Goal: Transaction & Acquisition: Purchase product/service

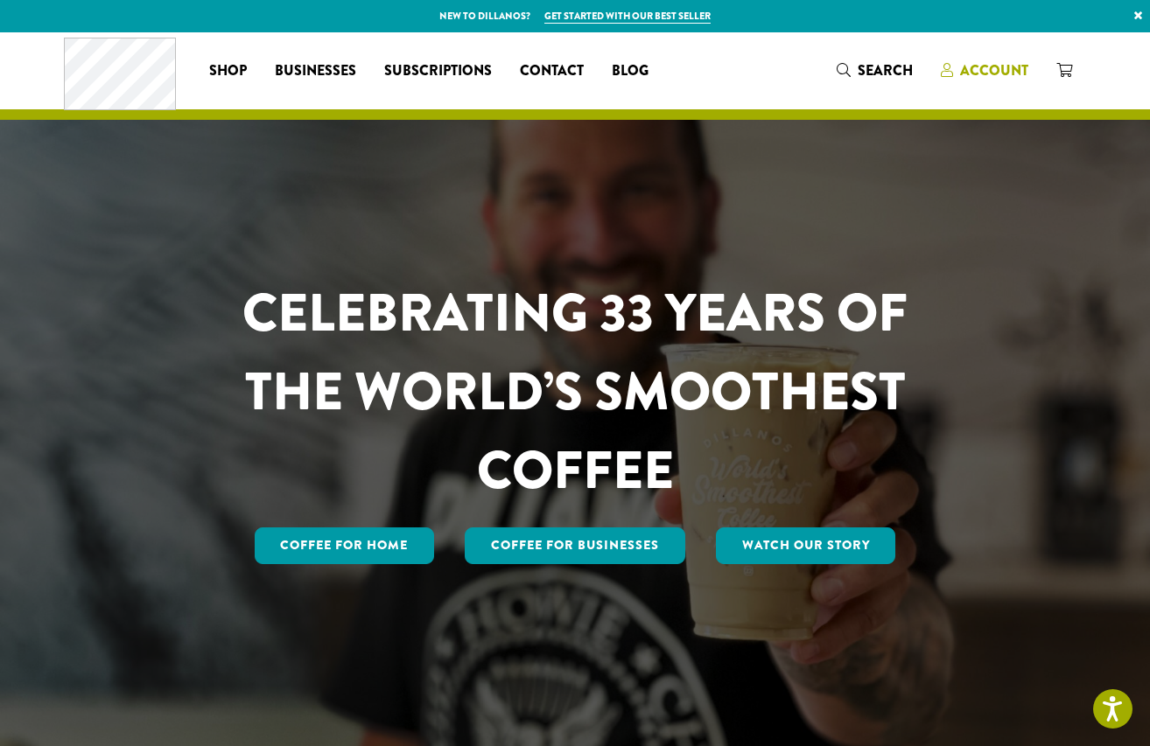
click at [951, 74] on icon at bounding box center [947, 70] width 12 height 14
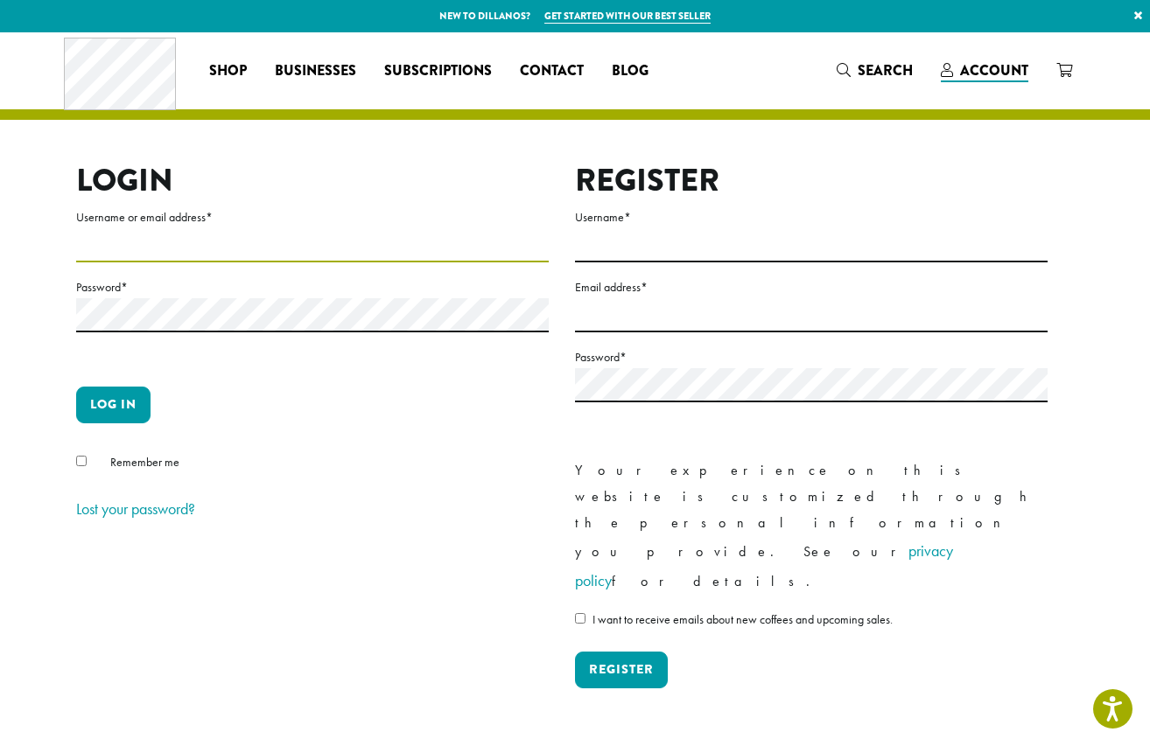
type input "**********"
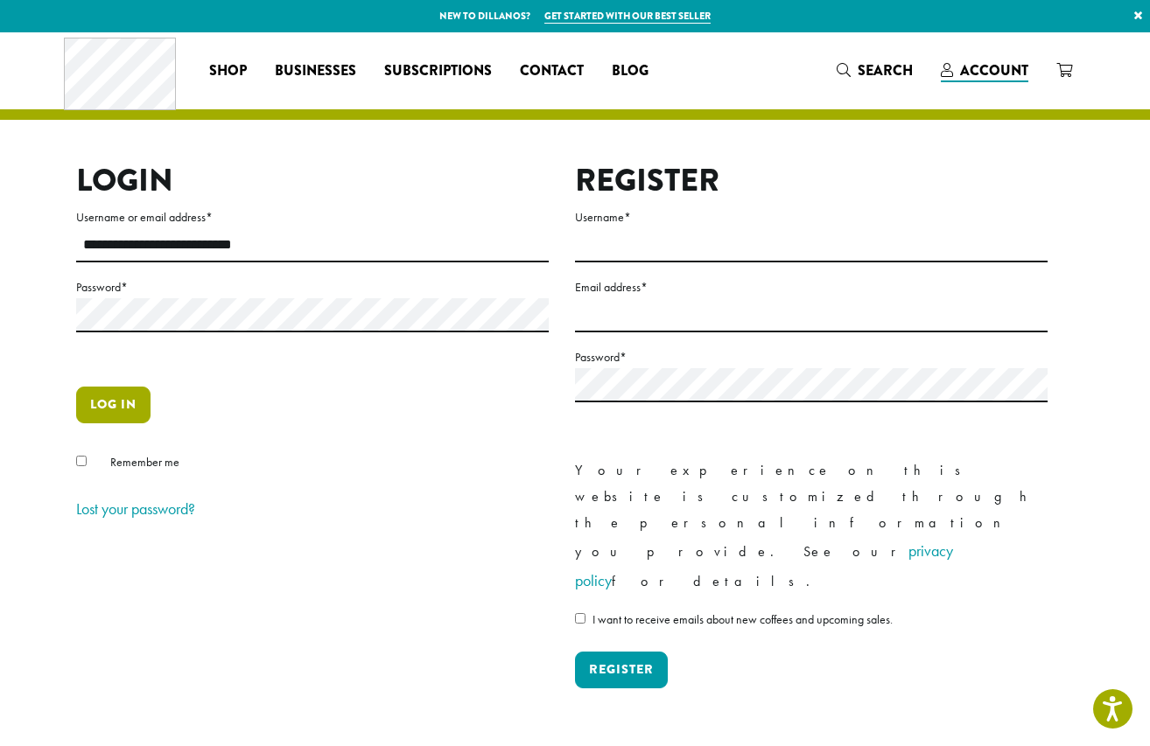
click at [123, 387] on button "Log in" at bounding box center [113, 405] width 74 height 37
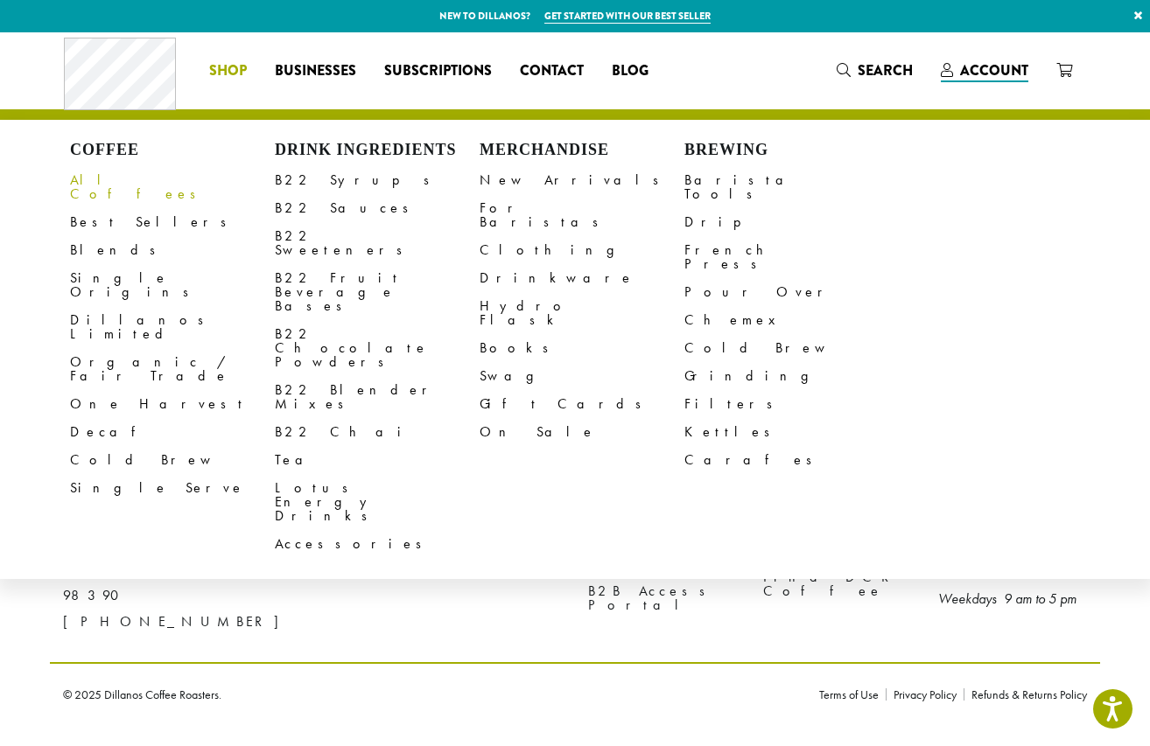
click at [130, 186] on link "All Coffees" at bounding box center [172, 187] width 205 height 42
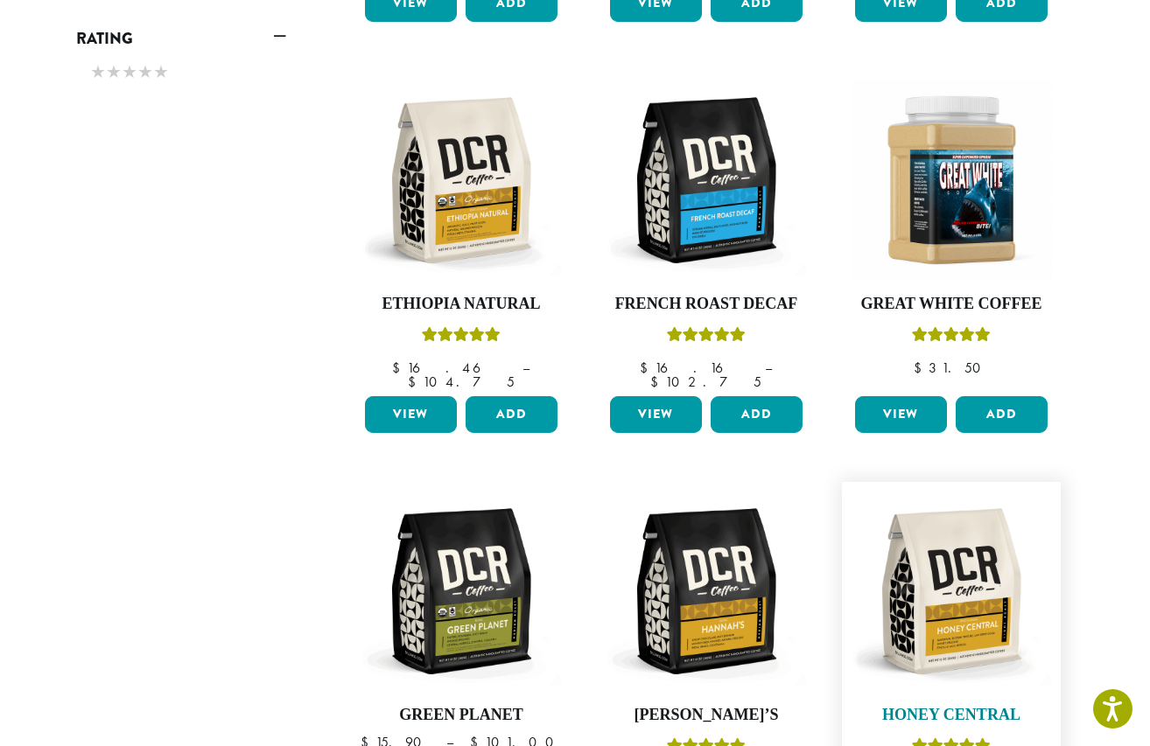
scroll to position [1020, 0]
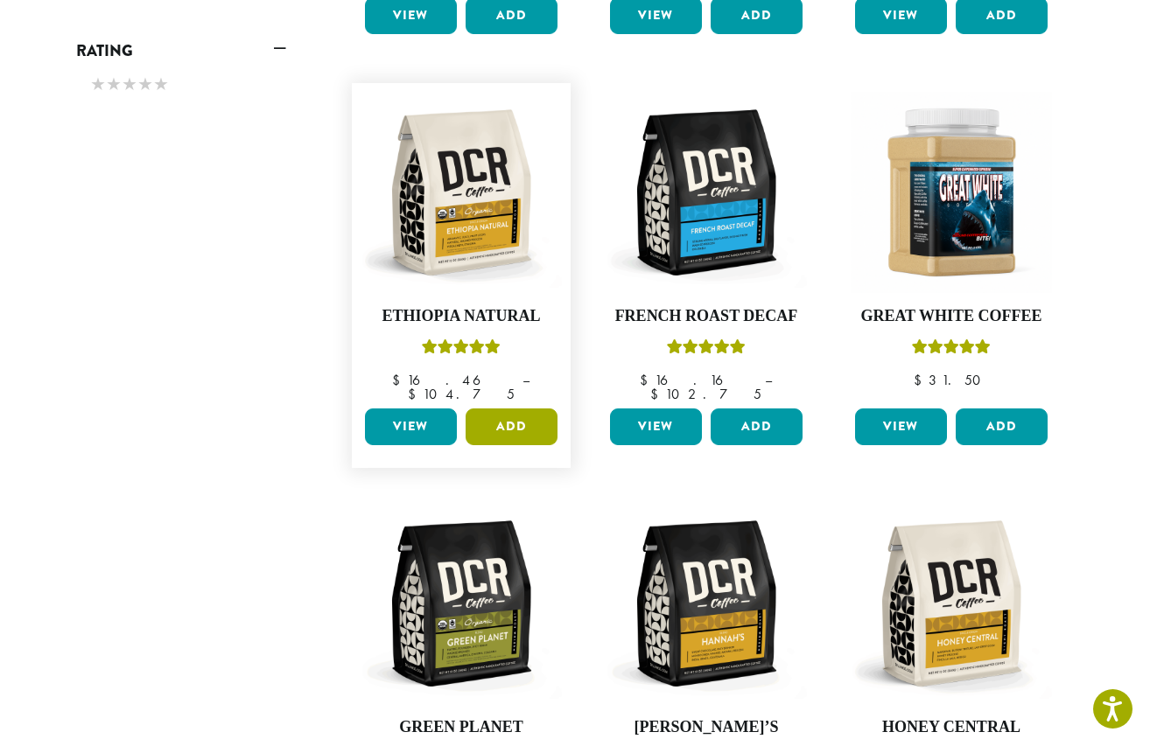
click at [492, 409] on button "Add" at bounding box center [512, 427] width 92 height 37
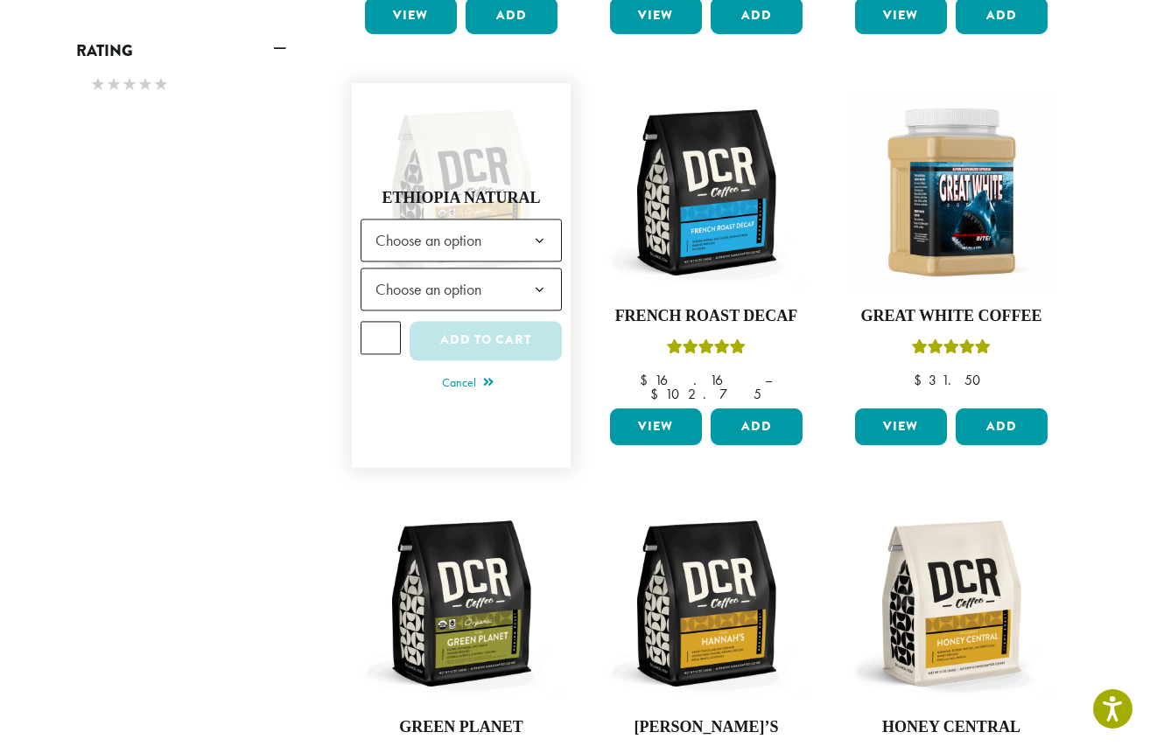
click at [514, 221] on span "Choose an option" at bounding box center [461, 240] width 201 height 43
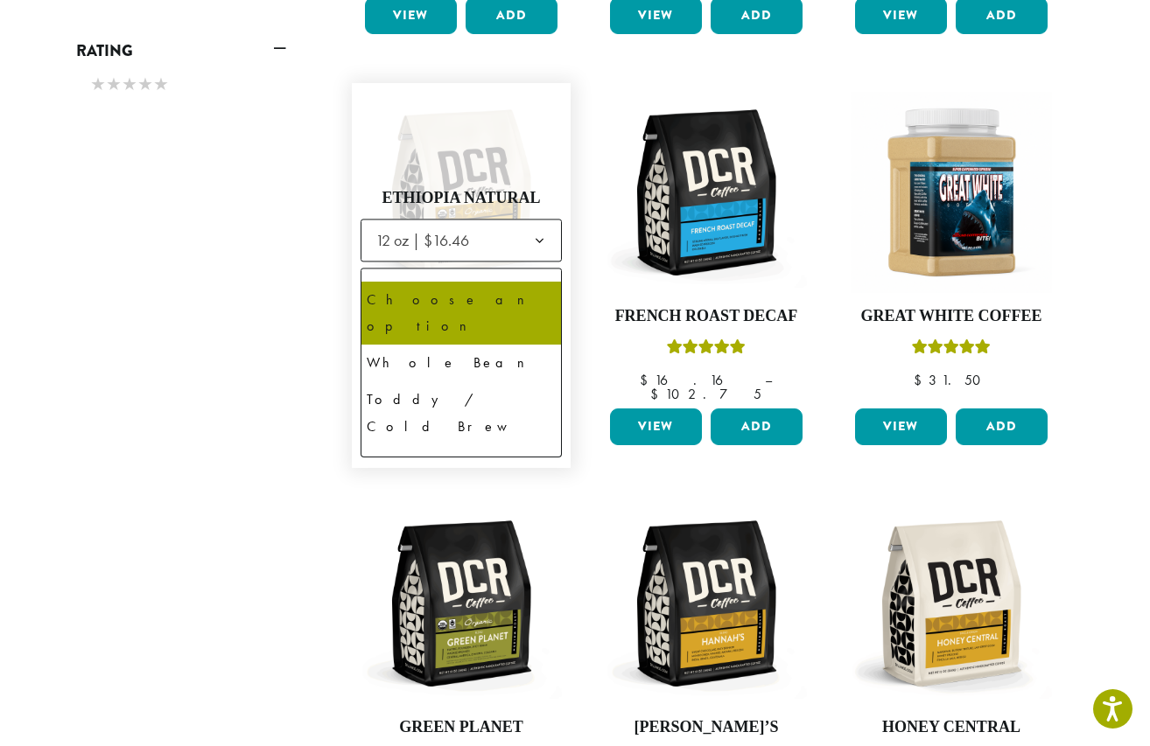
click at [485, 272] on span "Choose an option" at bounding box center [433, 289] width 130 height 34
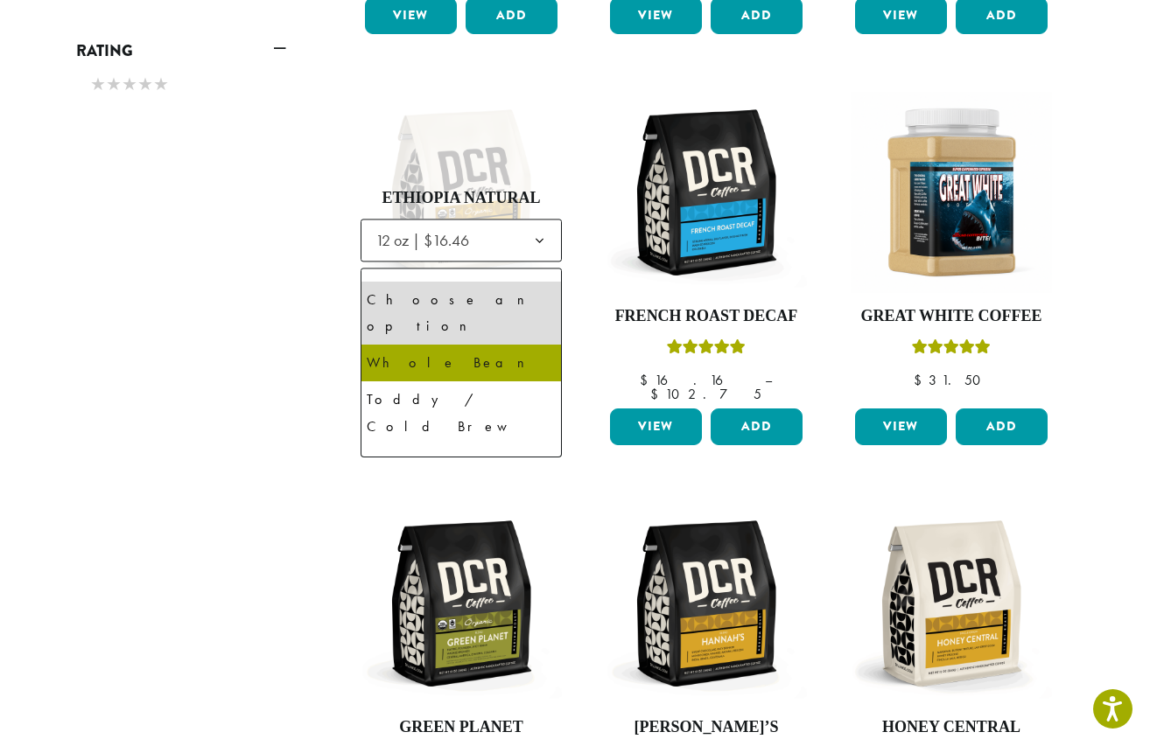
select select "*********"
select select "**********"
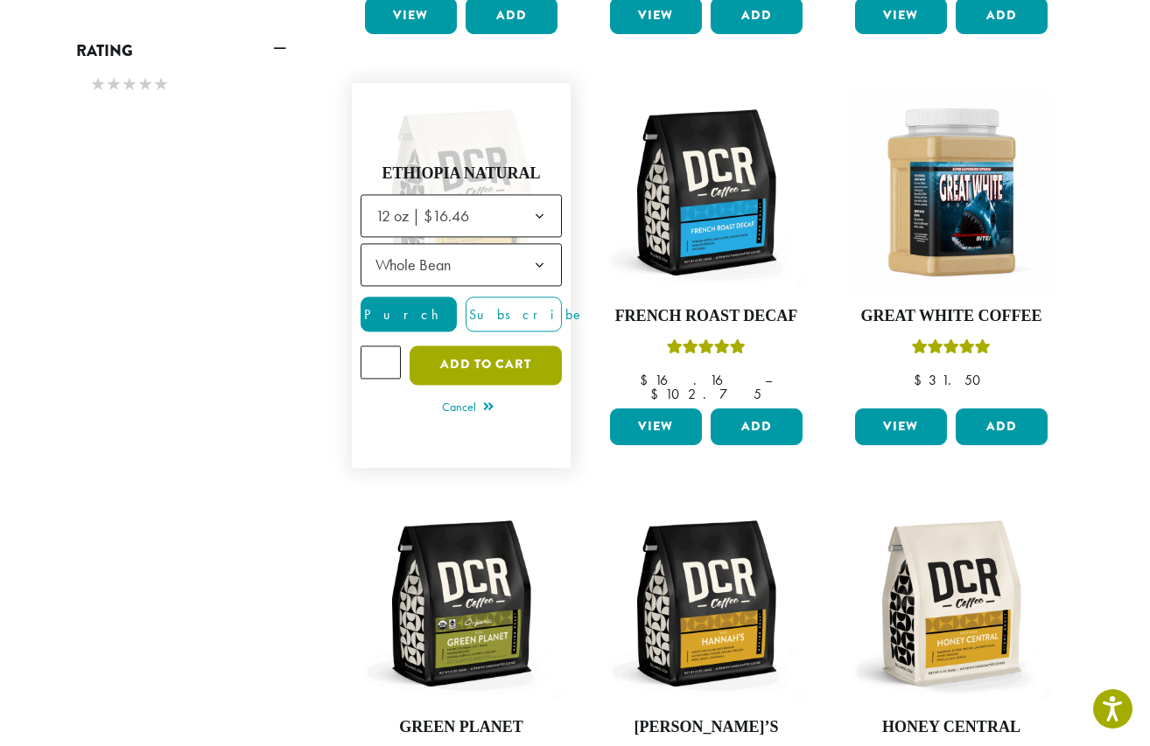
click at [484, 346] on button "Add to cart" at bounding box center [486, 365] width 152 height 39
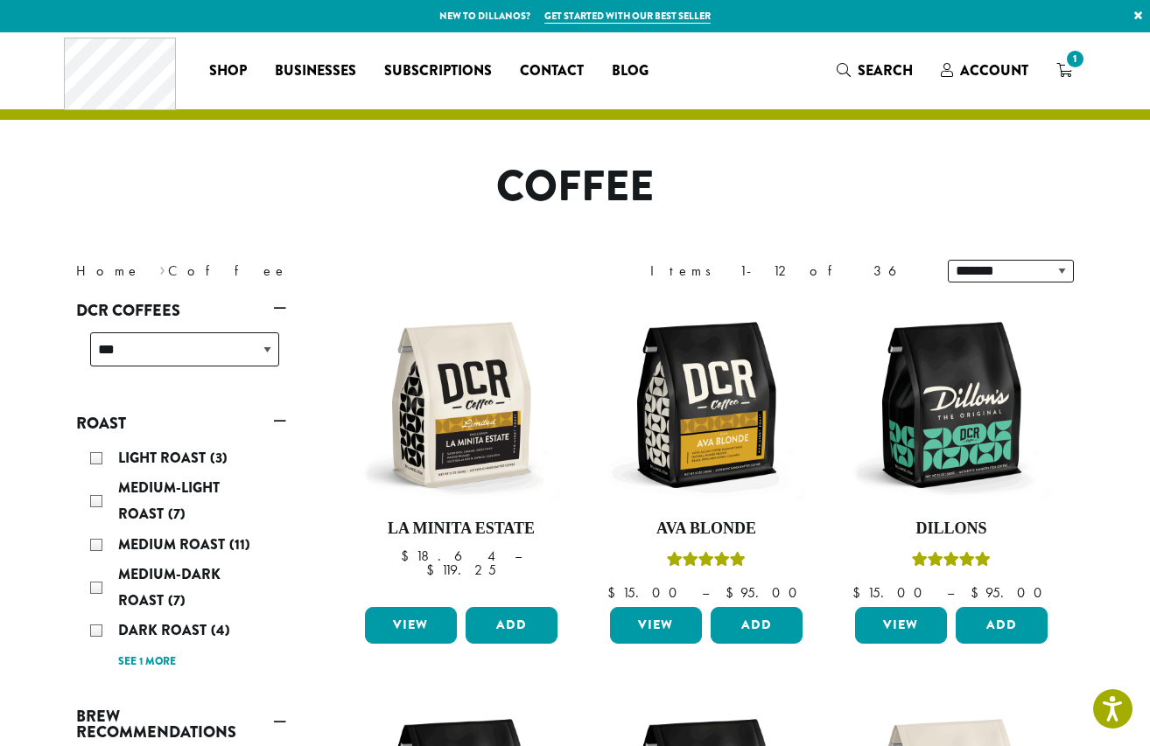
scroll to position [17, 0]
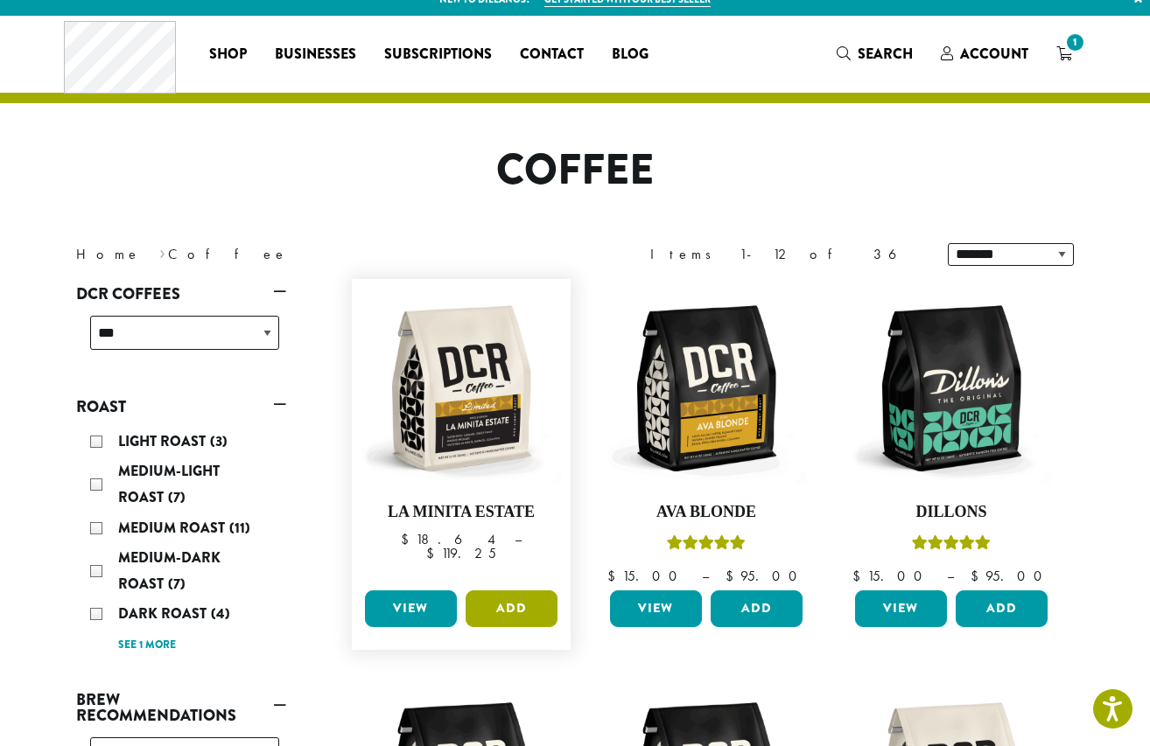
click at [522, 613] on button "Add" at bounding box center [512, 609] width 92 height 37
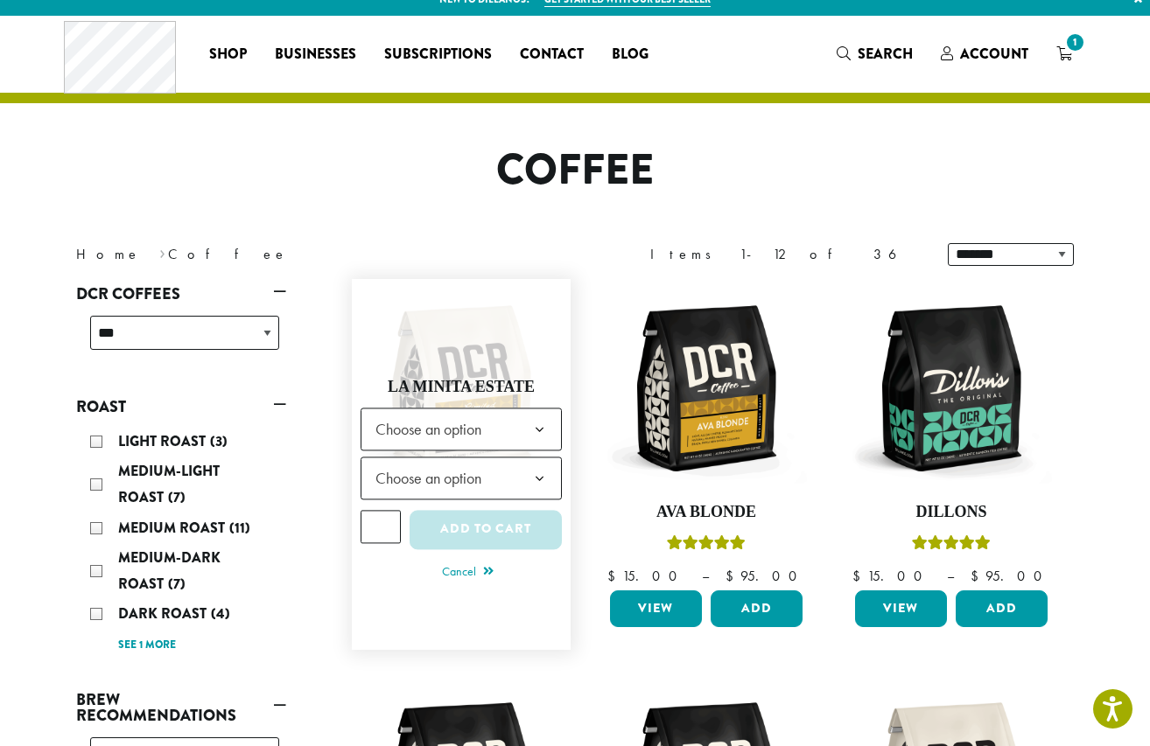
click at [495, 433] on span "Choose an option" at bounding box center [433, 429] width 130 height 34
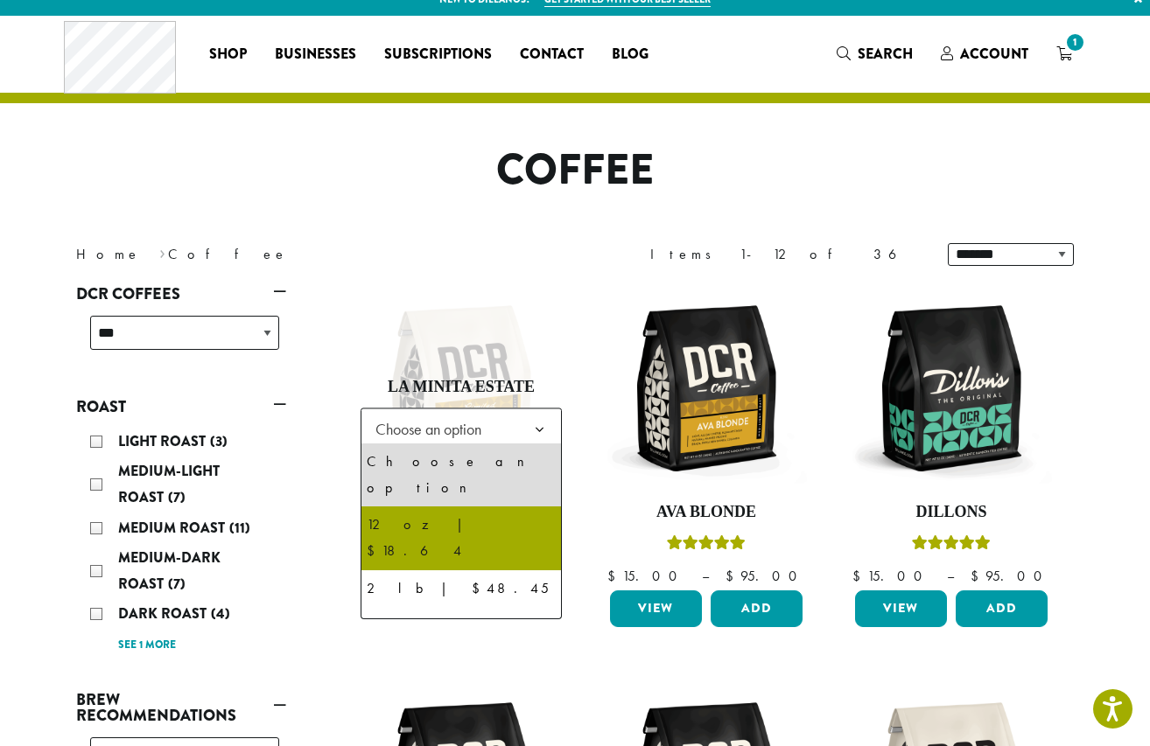
select select "*********"
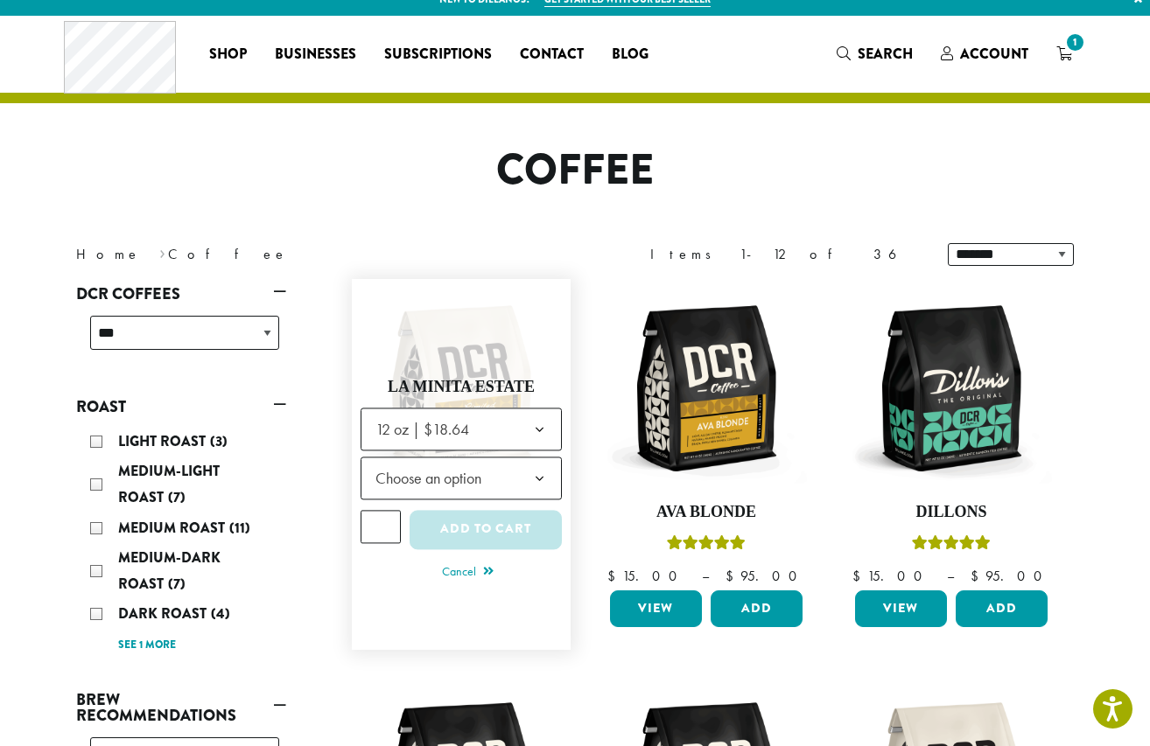
click at [460, 468] on span "Choose an option" at bounding box center [433, 478] width 130 height 34
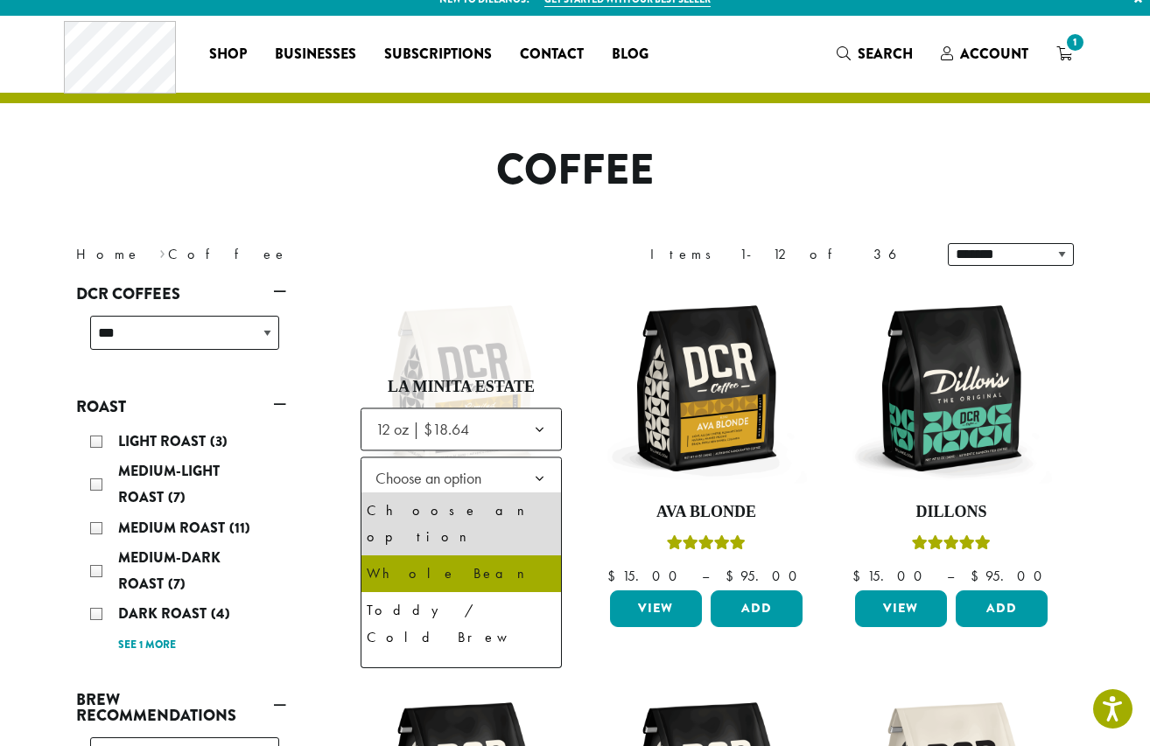
select select "**********"
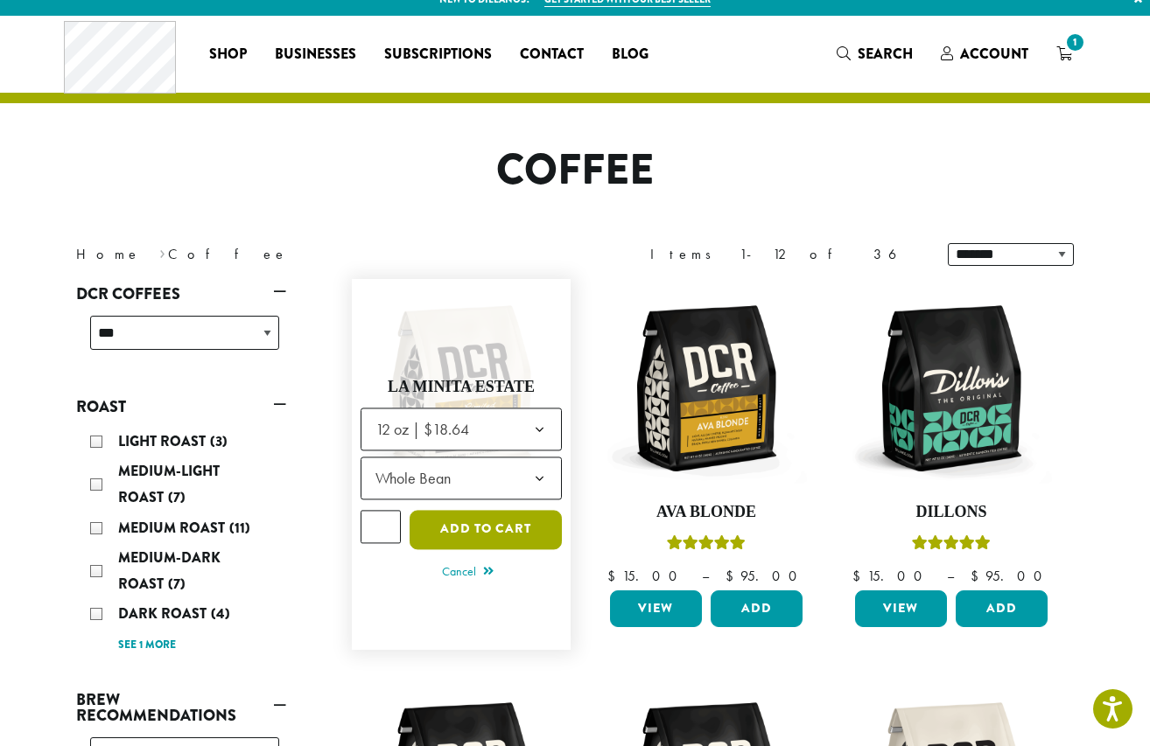
click at [487, 529] on button "Add to cart" at bounding box center [486, 529] width 152 height 39
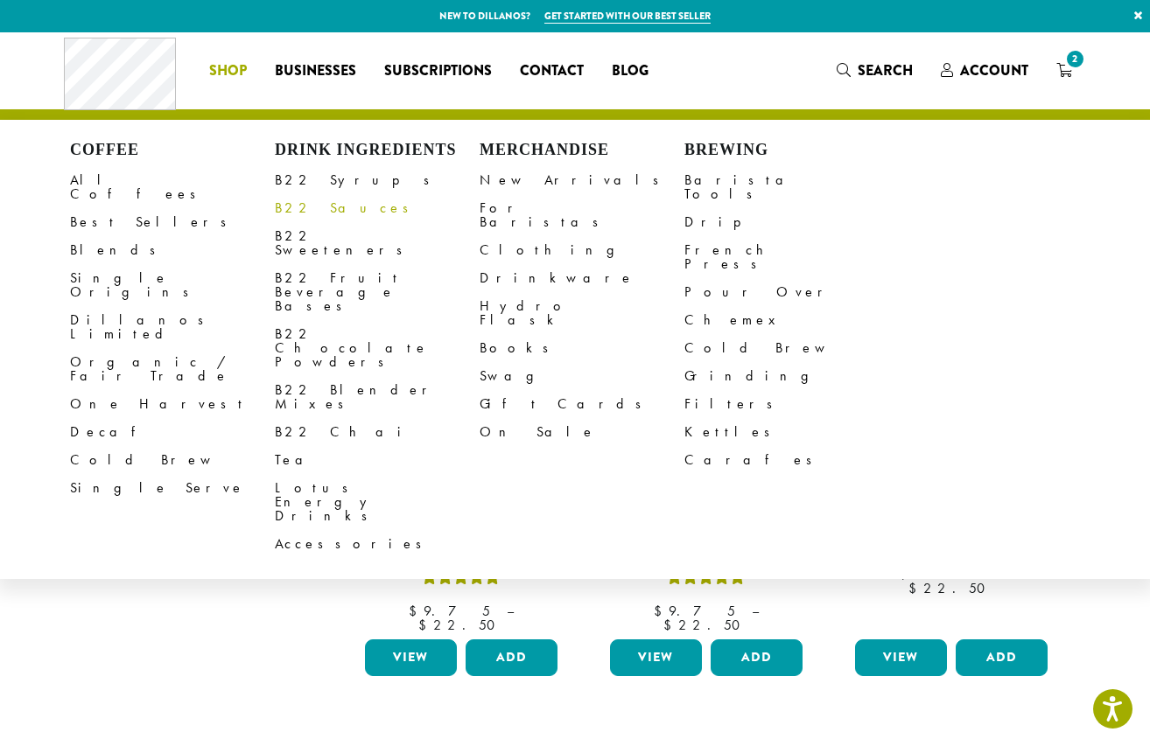
click at [296, 209] on link "B22 Sauces" at bounding box center [377, 208] width 205 height 28
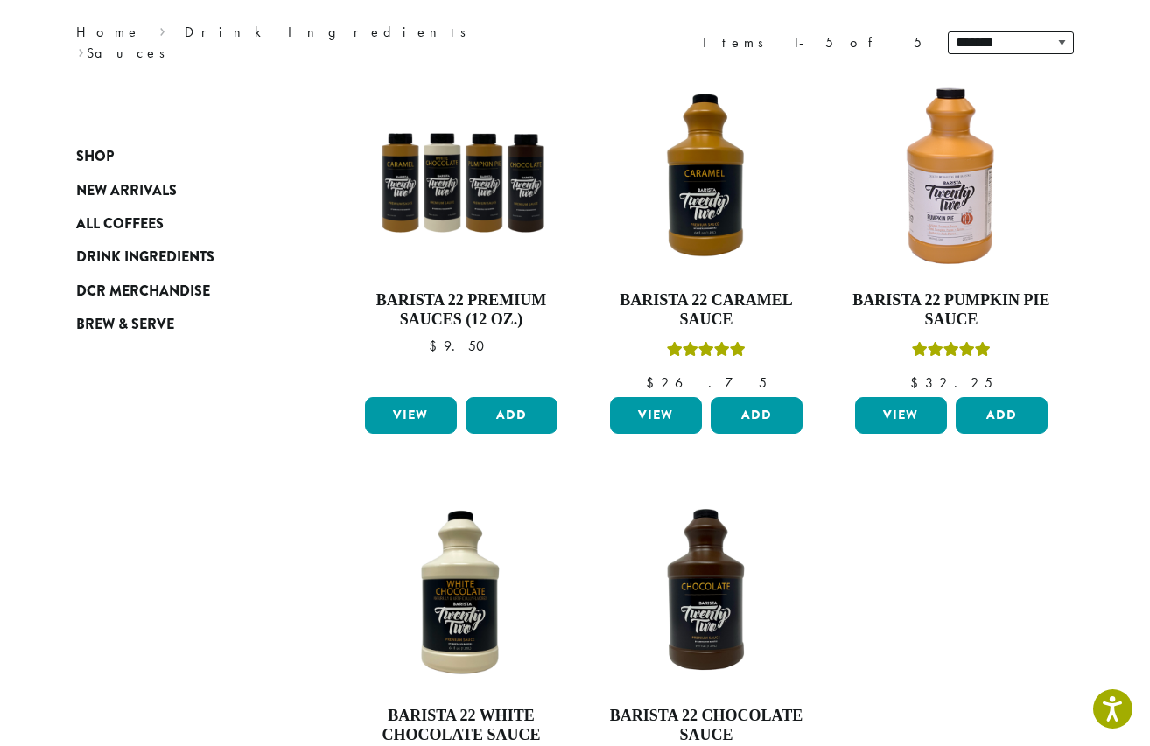
scroll to position [109, 0]
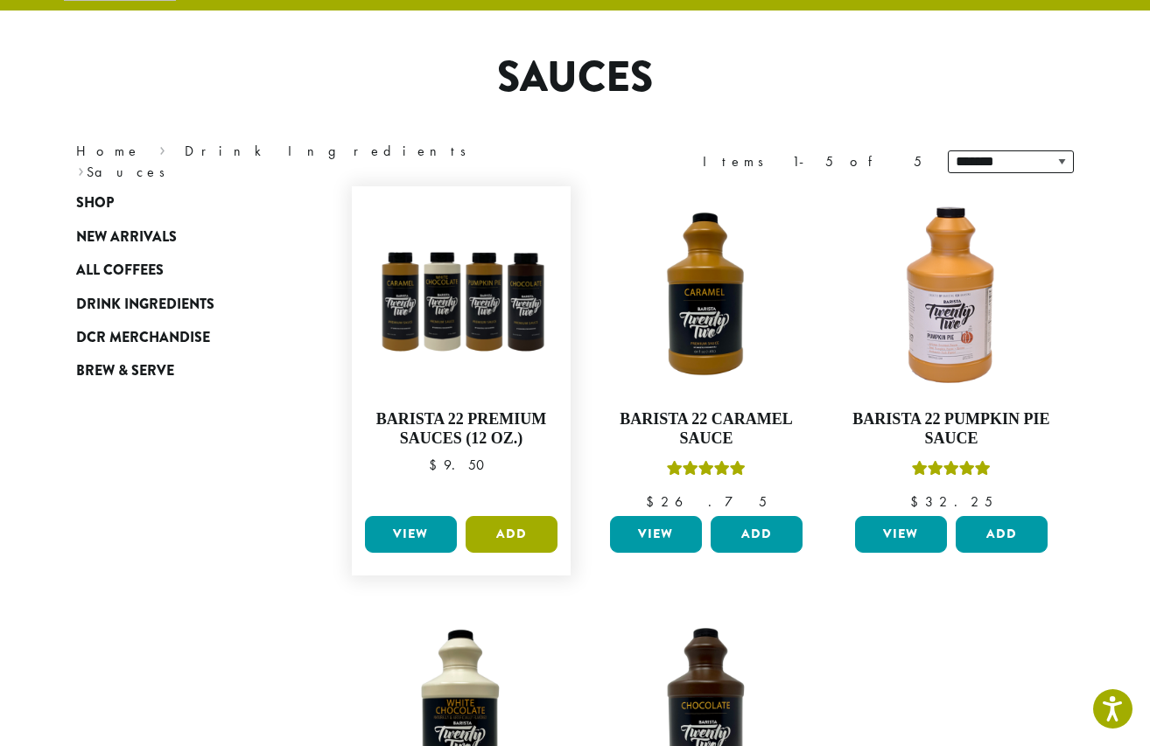
click at [513, 536] on button "Add" at bounding box center [512, 534] width 92 height 37
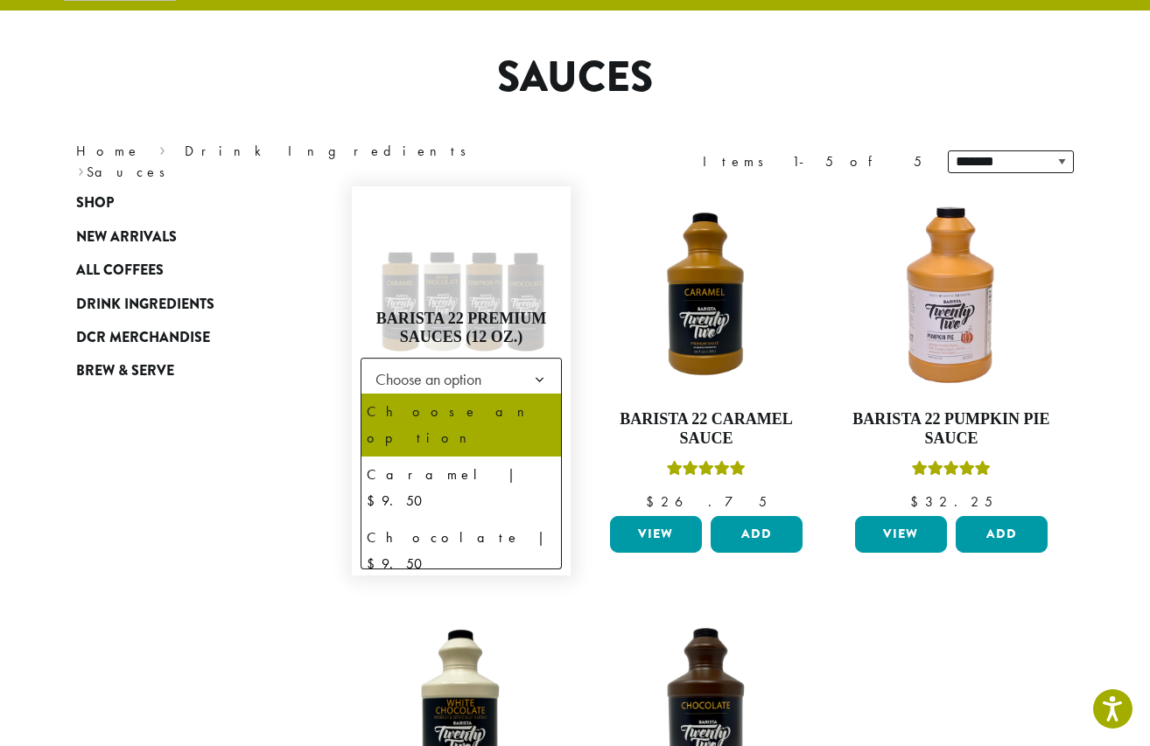
click at [499, 377] on span "Choose an option" at bounding box center [433, 379] width 130 height 34
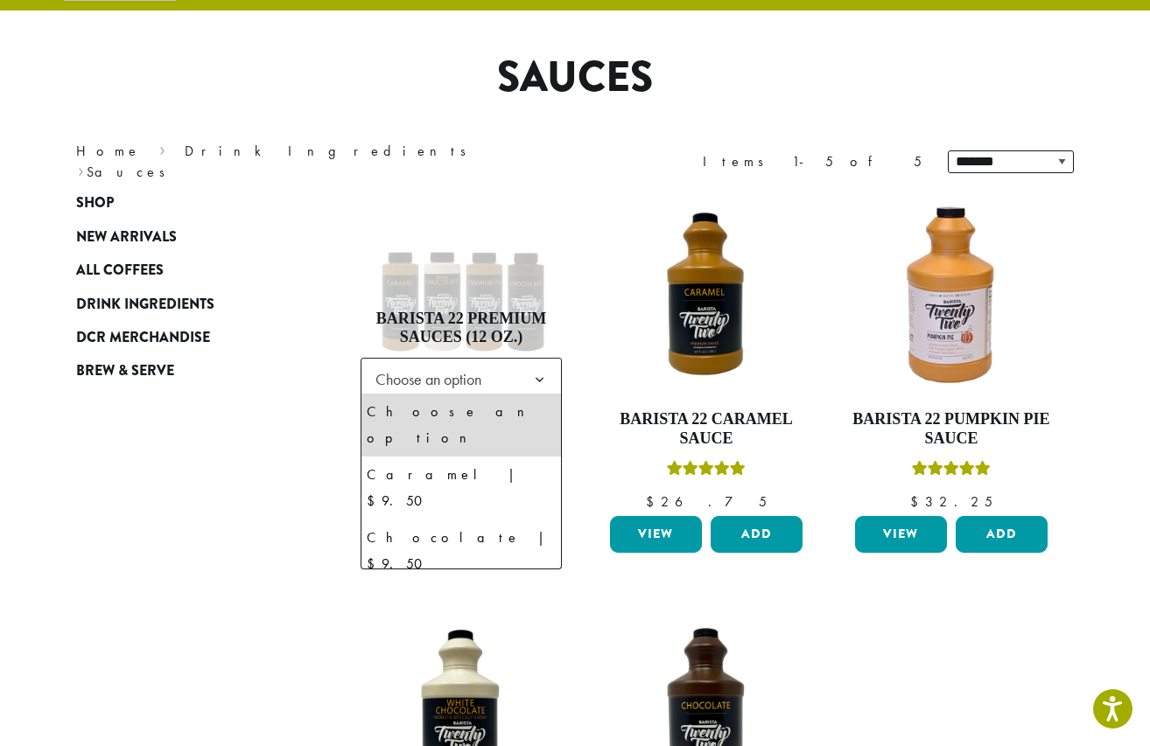
select select "**********"
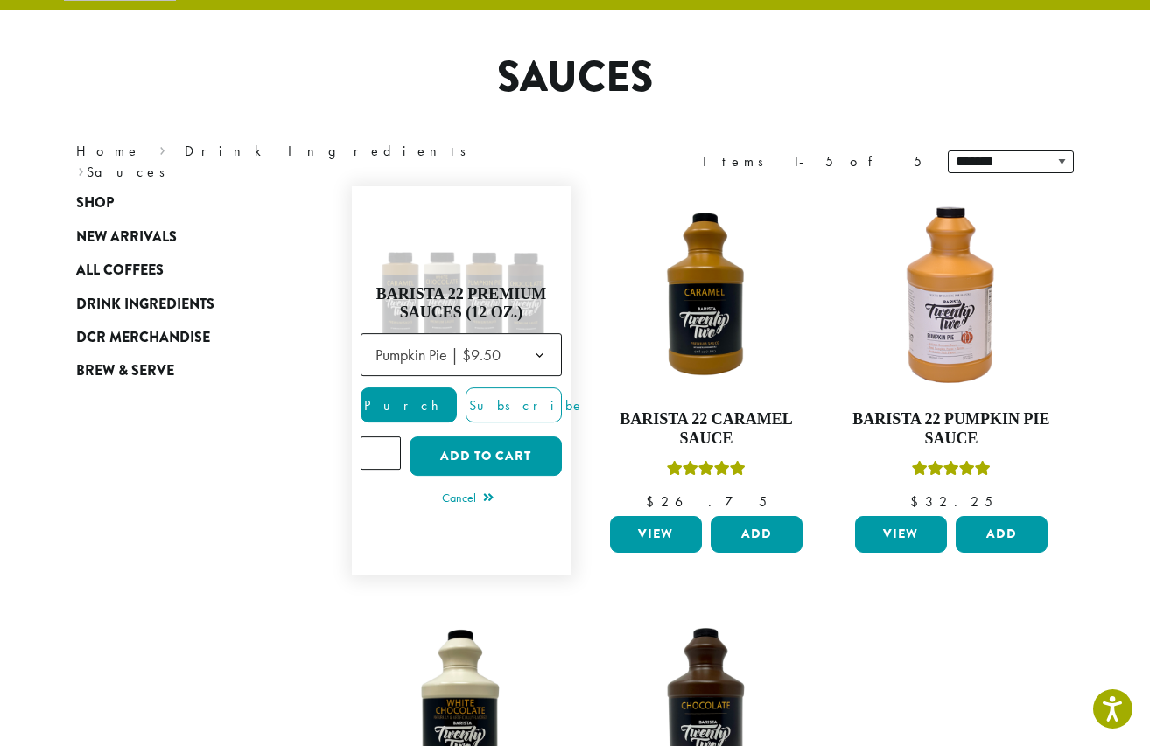
click at [387, 448] on input "*" at bounding box center [381, 453] width 40 height 33
type input "*"
click at [387, 456] on input "*" at bounding box center [381, 453] width 40 height 33
click at [468, 347] on span "Pumpkin Pie | $9.50" at bounding box center [437, 355] width 125 height 20
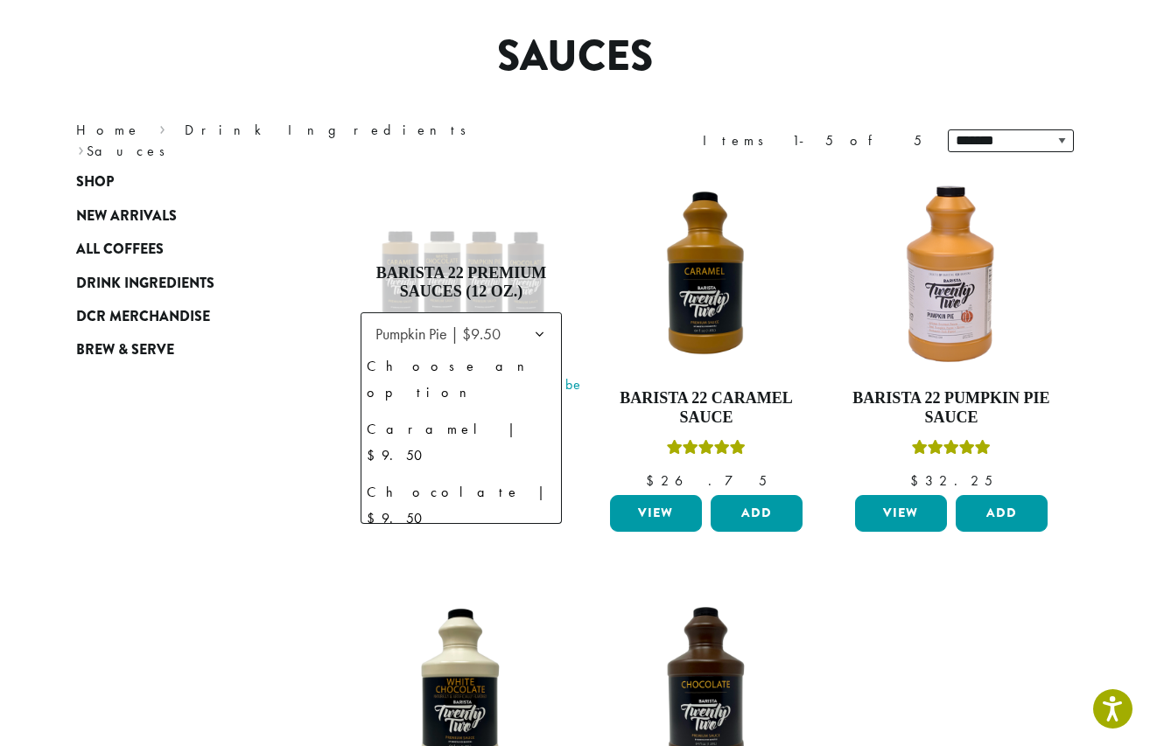
scroll to position [165, 0]
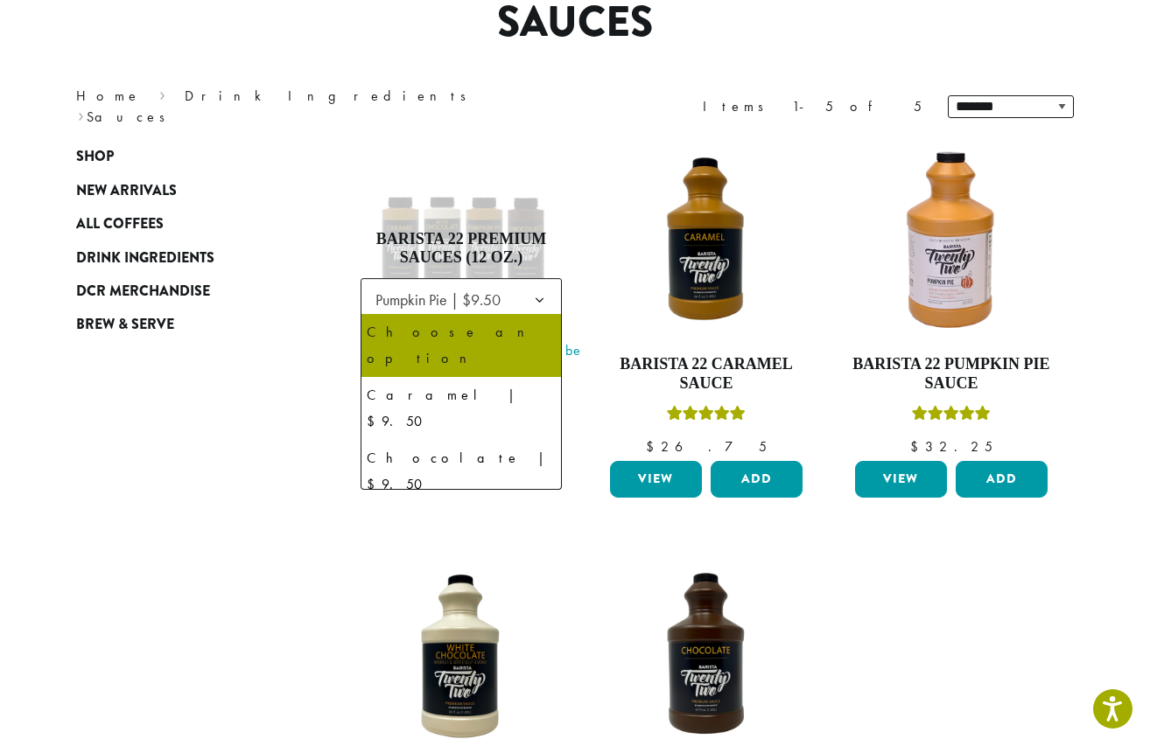
click at [571, 267] on ul "**********" at bounding box center [706, 533] width 735 height 831
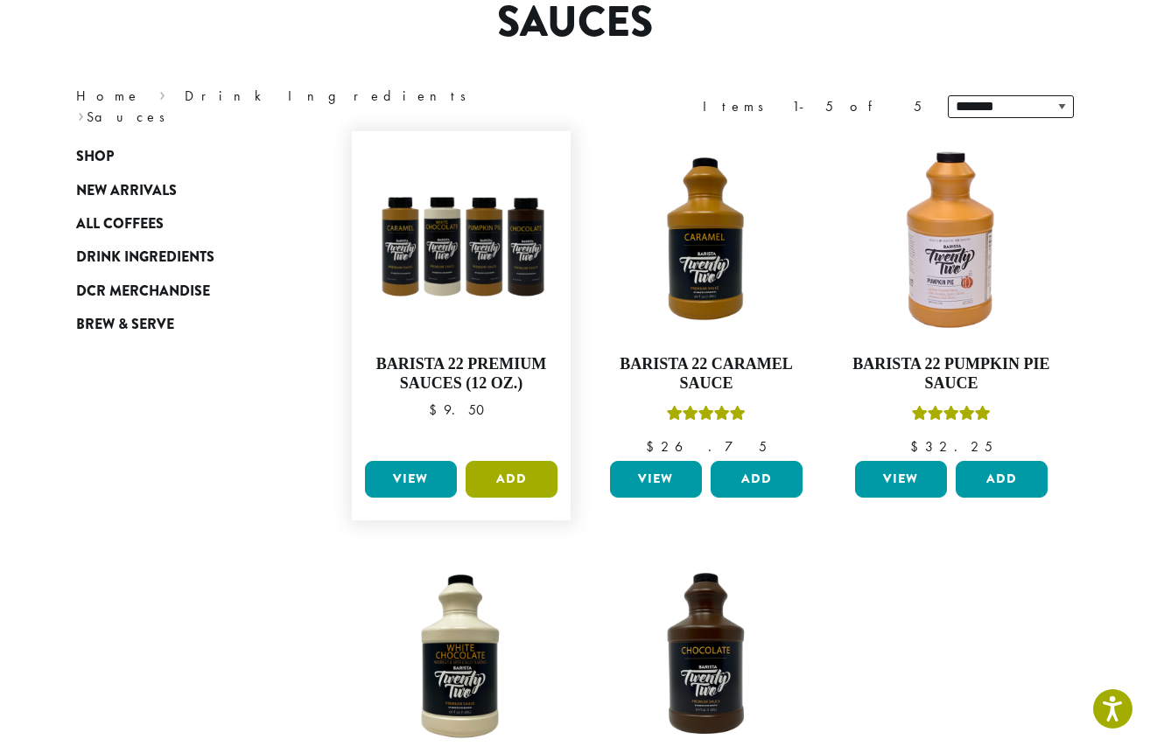
click at [518, 474] on button "Add" at bounding box center [512, 479] width 92 height 37
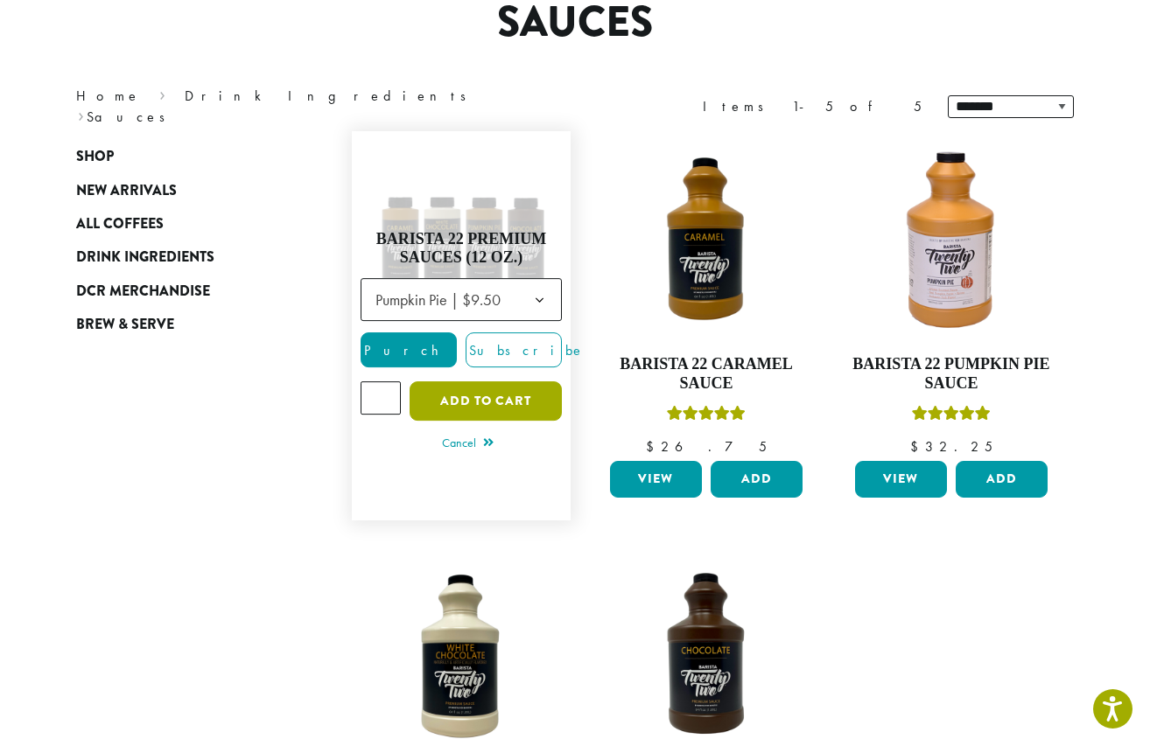
click at [480, 402] on button "Add to cart" at bounding box center [486, 401] width 152 height 39
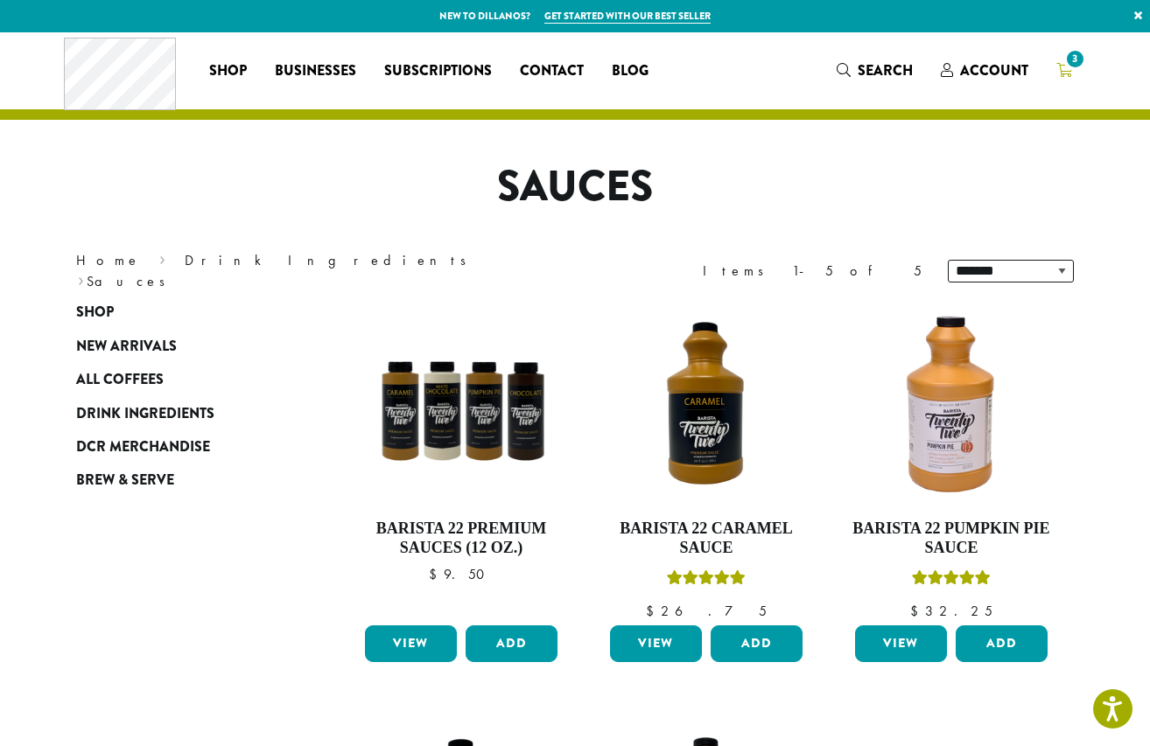
click at [1074, 70] on span "3" at bounding box center [1075, 59] width 24 height 24
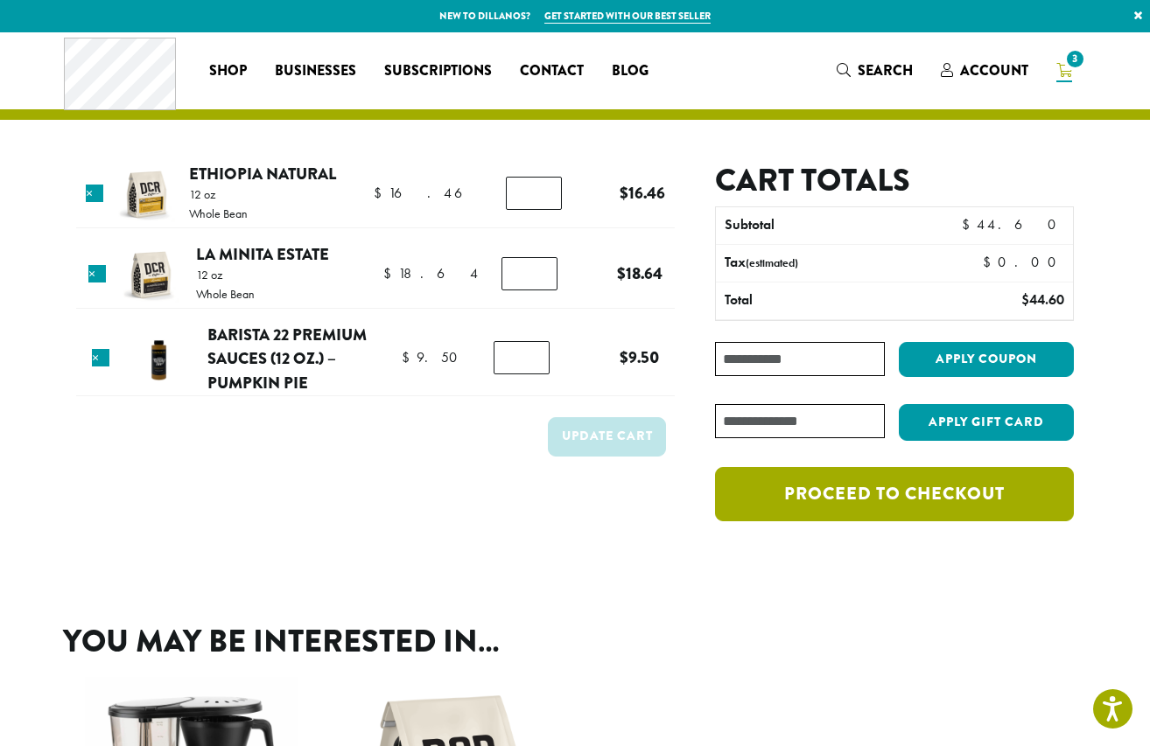
click at [884, 515] on link "Proceed to checkout" at bounding box center [894, 494] width 359 height 54
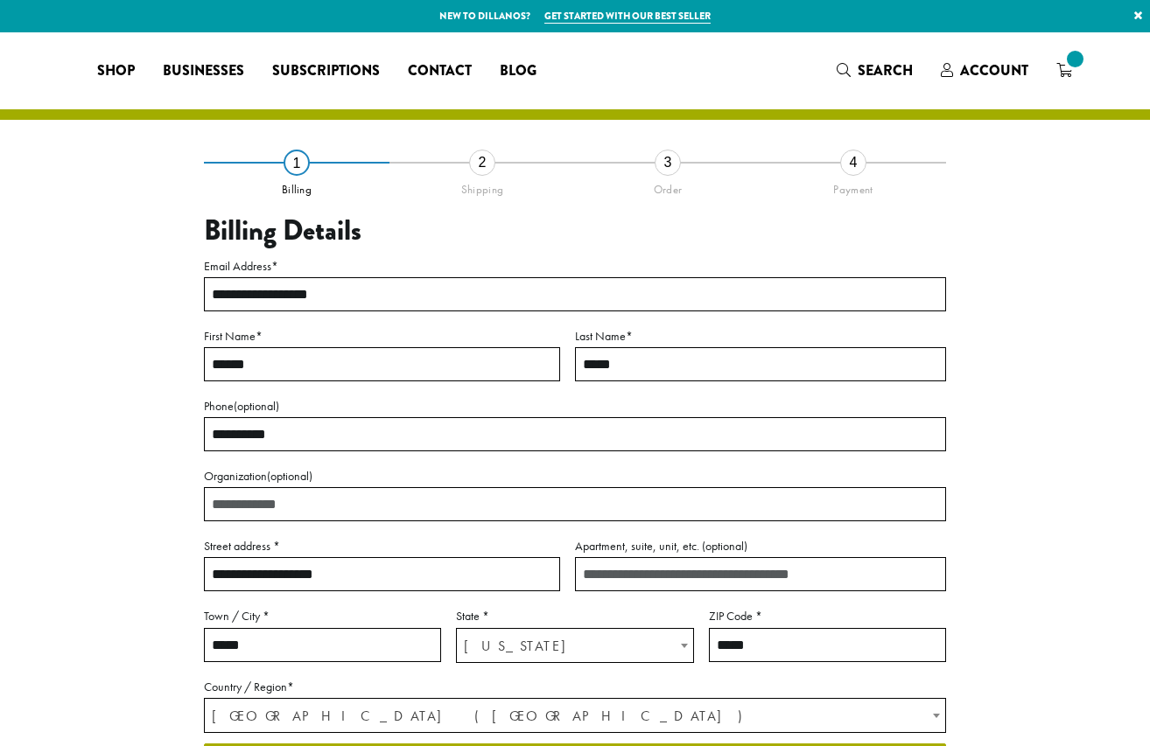
select select "**"
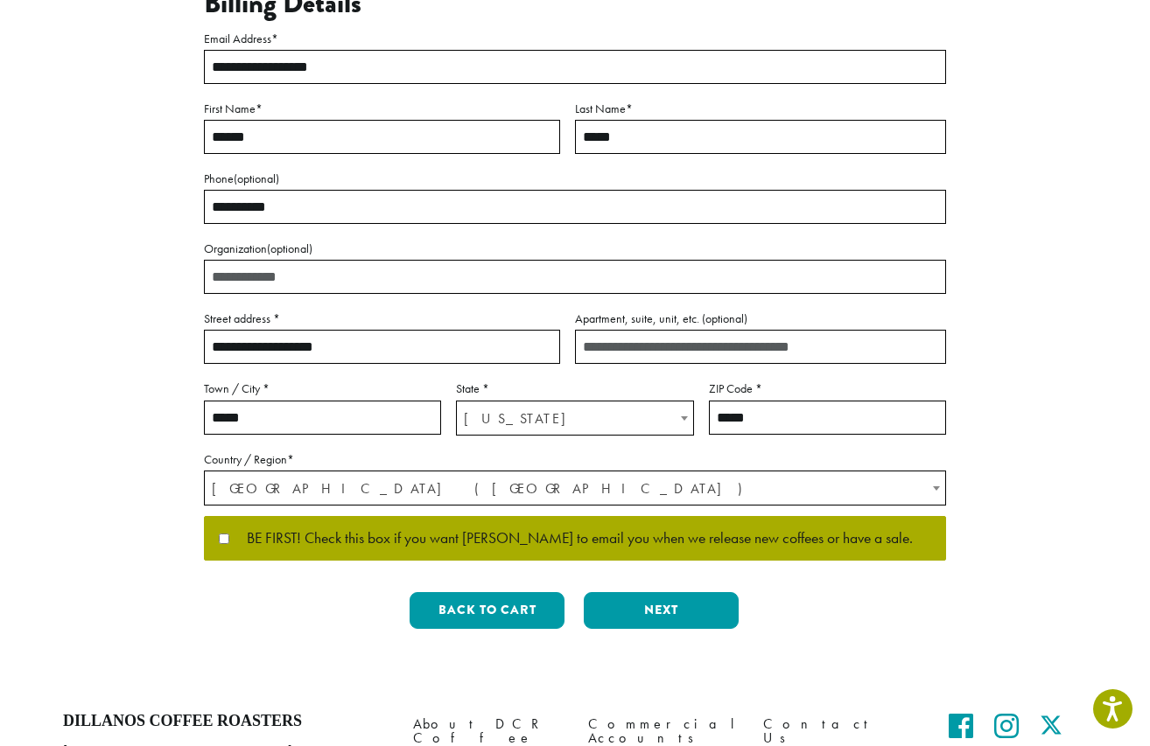
scroll to position [268, 0]
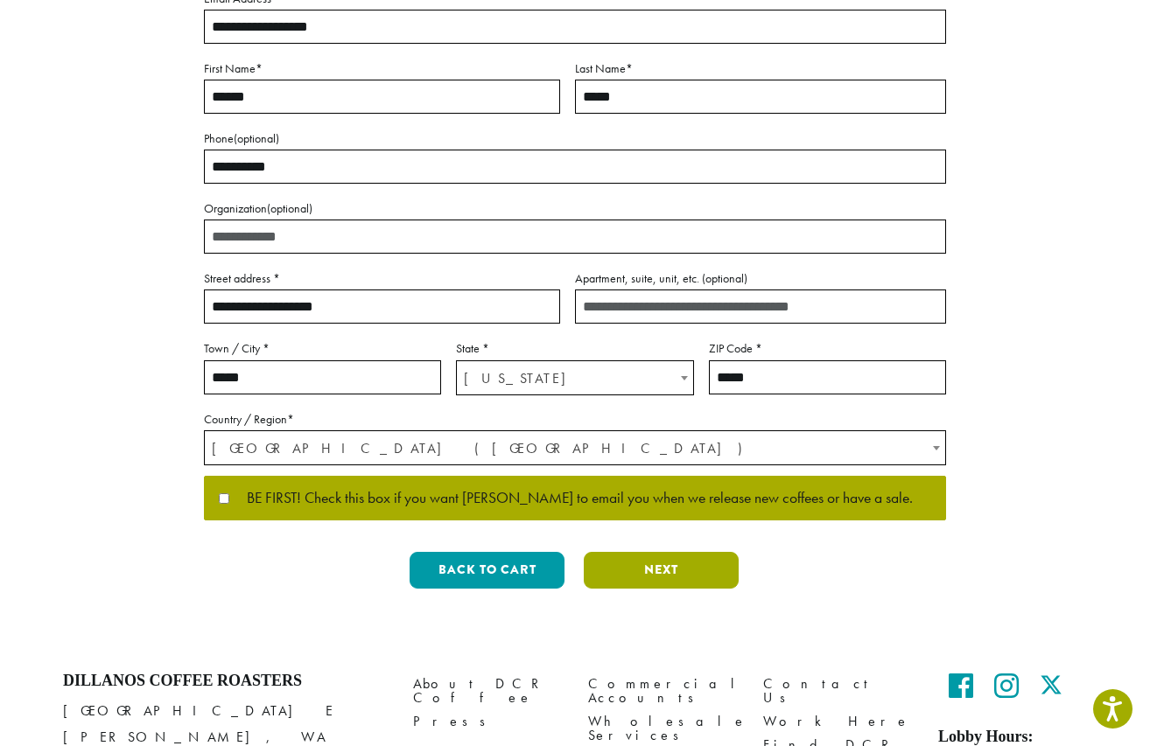
click at [644, 571] on button "Next" at bounding box center [661, 570] width 155 height 37
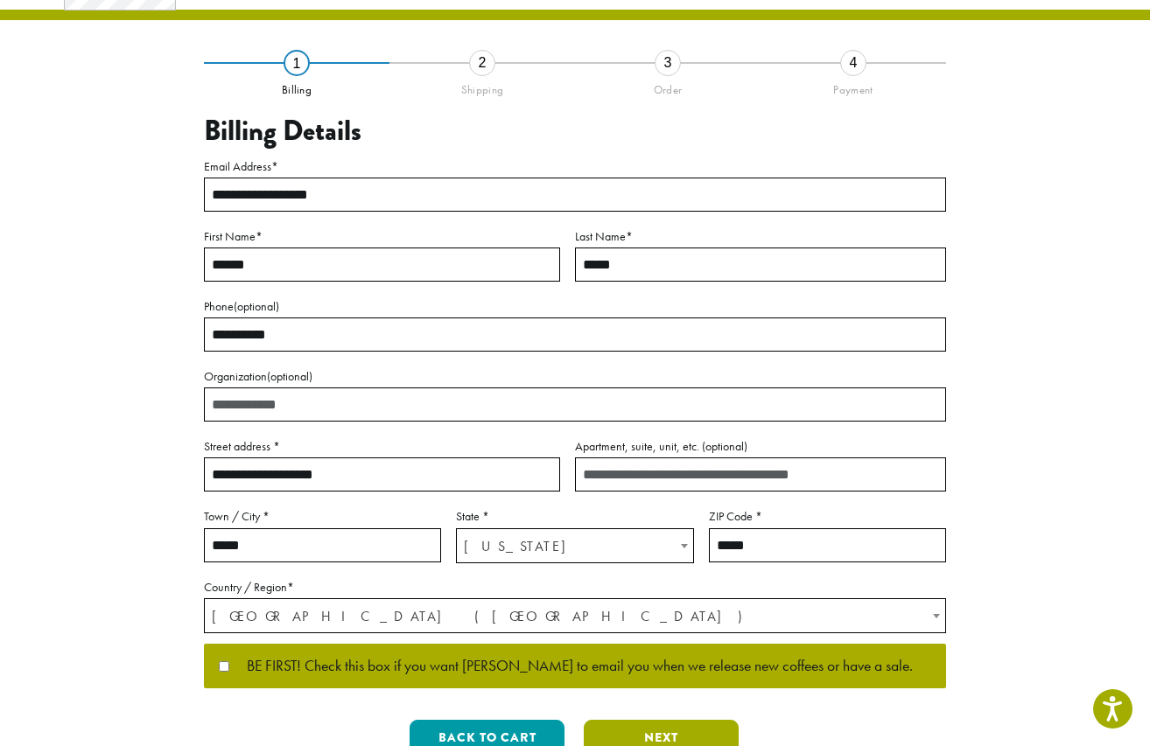
scroll to position [0, 0]
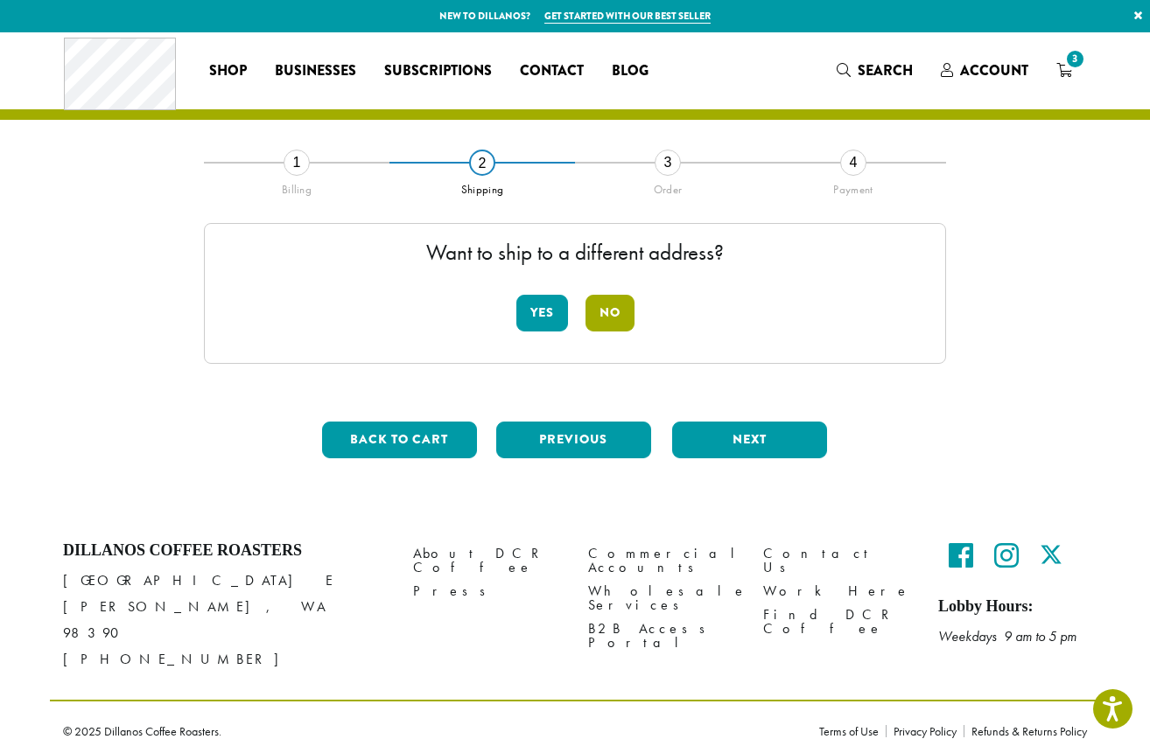
click at [616, 314] on button "No" at bounding box center [609, 313] width 49 height 37
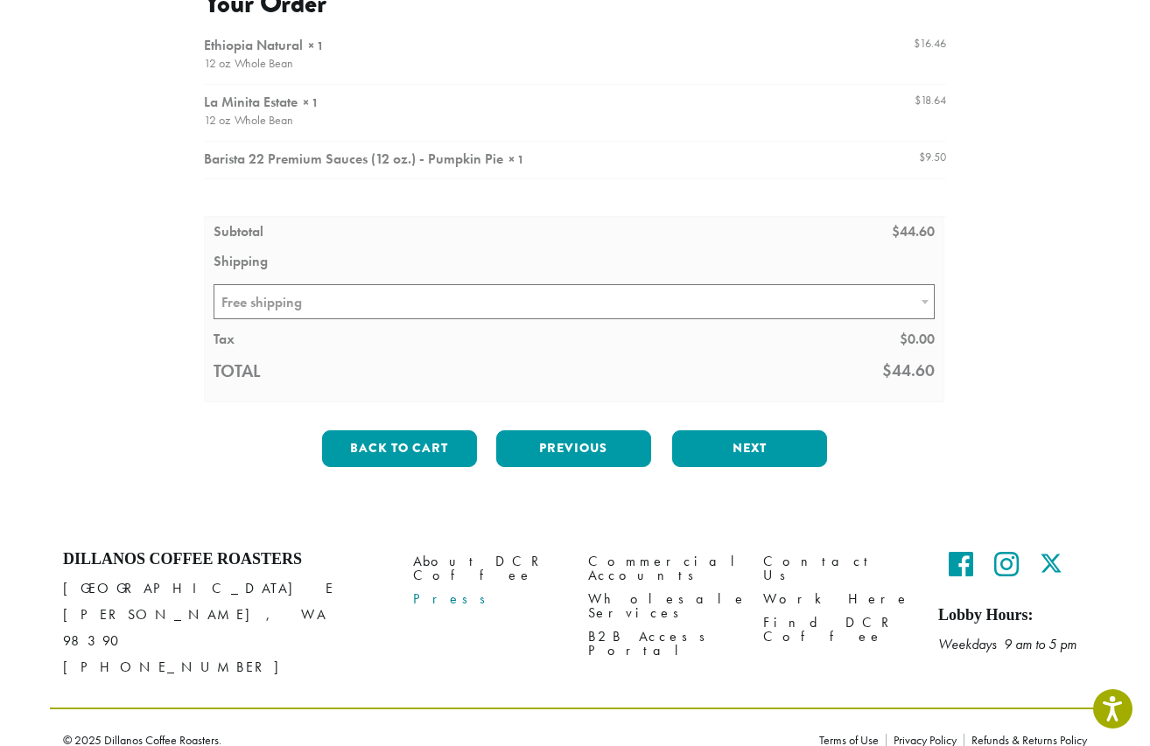
scroll to position [227, 0]
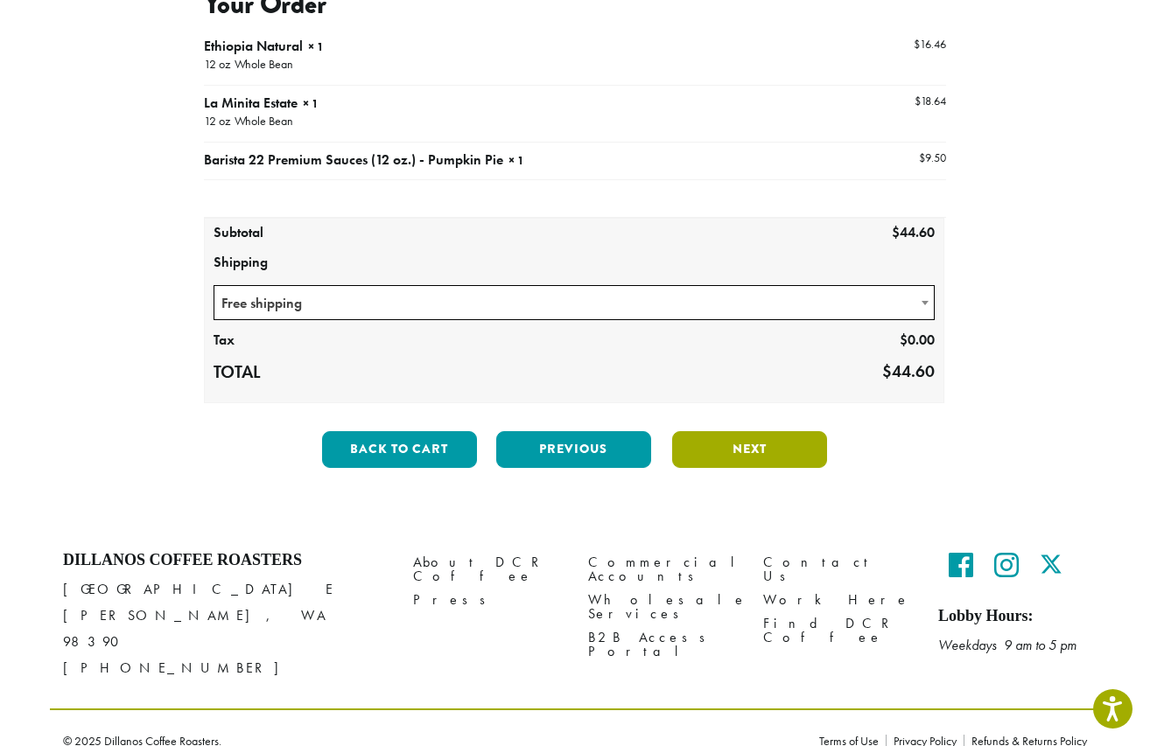
click at [742, 447] on button "Next" at bounding box center [749, 449] width 155 height 37
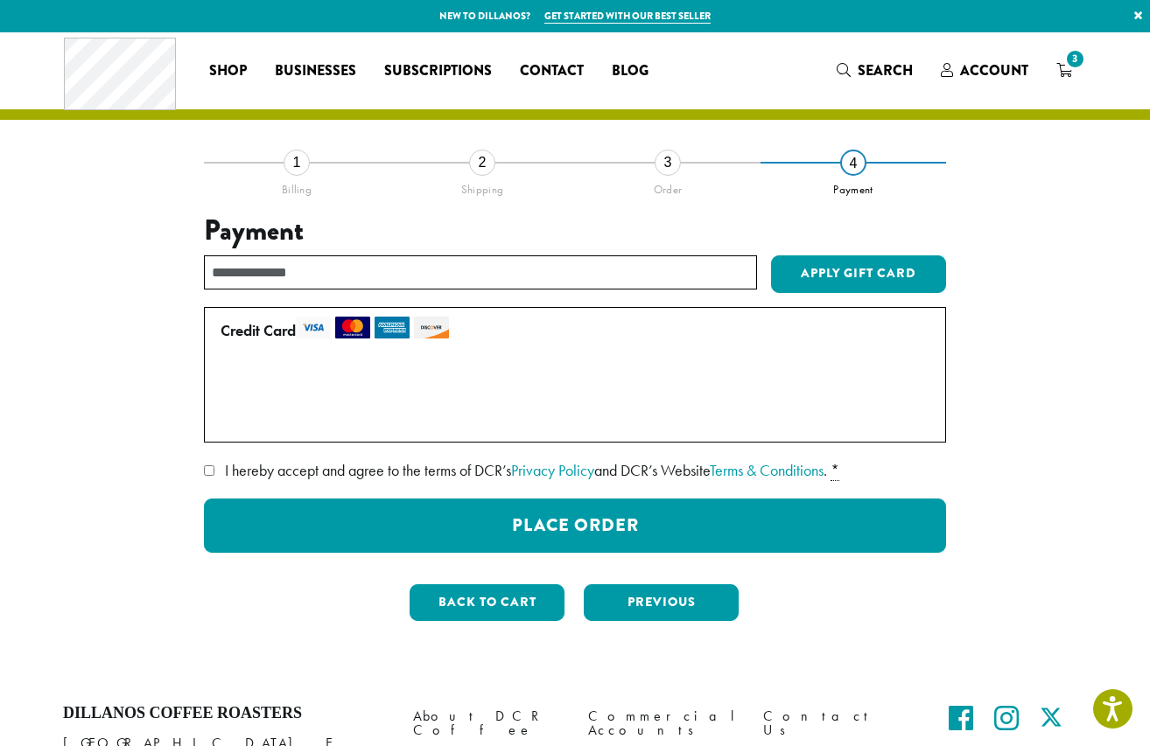
scroll to position [0, 0]
click at [479, 163] on div "2" at bounding box center [482, 163] width 26 height 26
click at [476, 612] on button "Back to cart" at bounding box center [487, 603] width 155 height 37
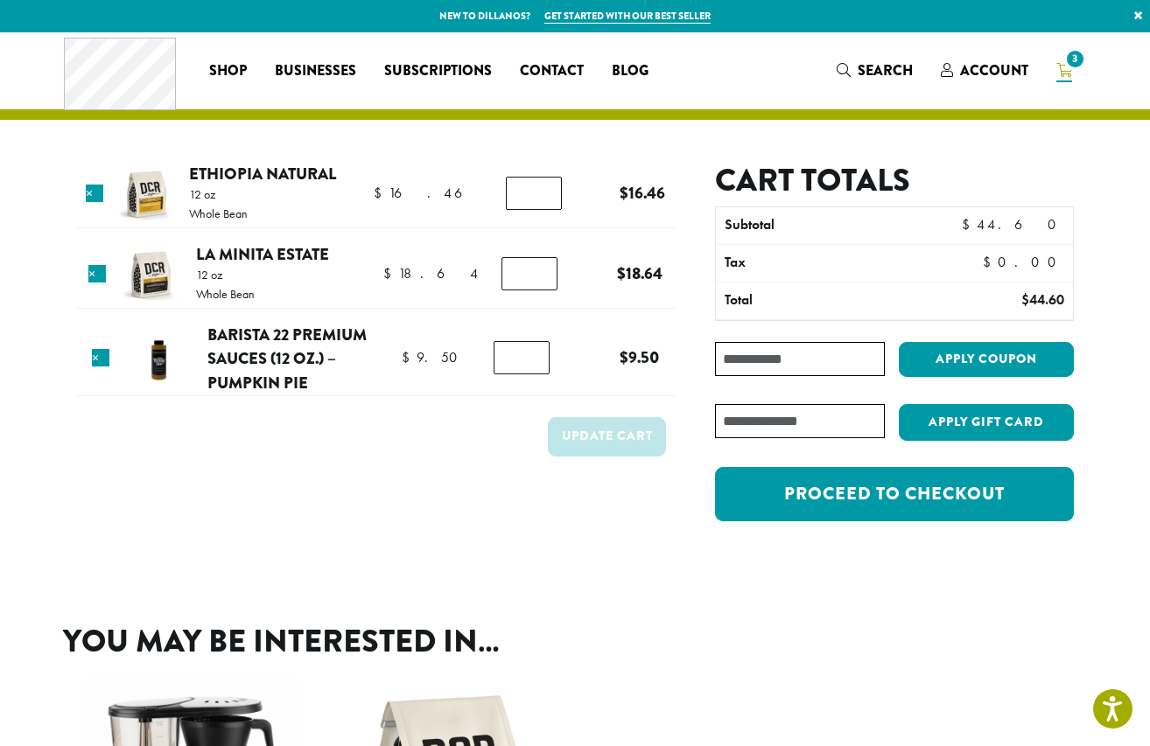
click at [836, 525] on div "Cart totals Subtotal $ 44.60 Tax $ 0.00 Total $ 44.60 Coupon: Apply coupon Have…" at bounding box center [894, 351] width 359 height 378
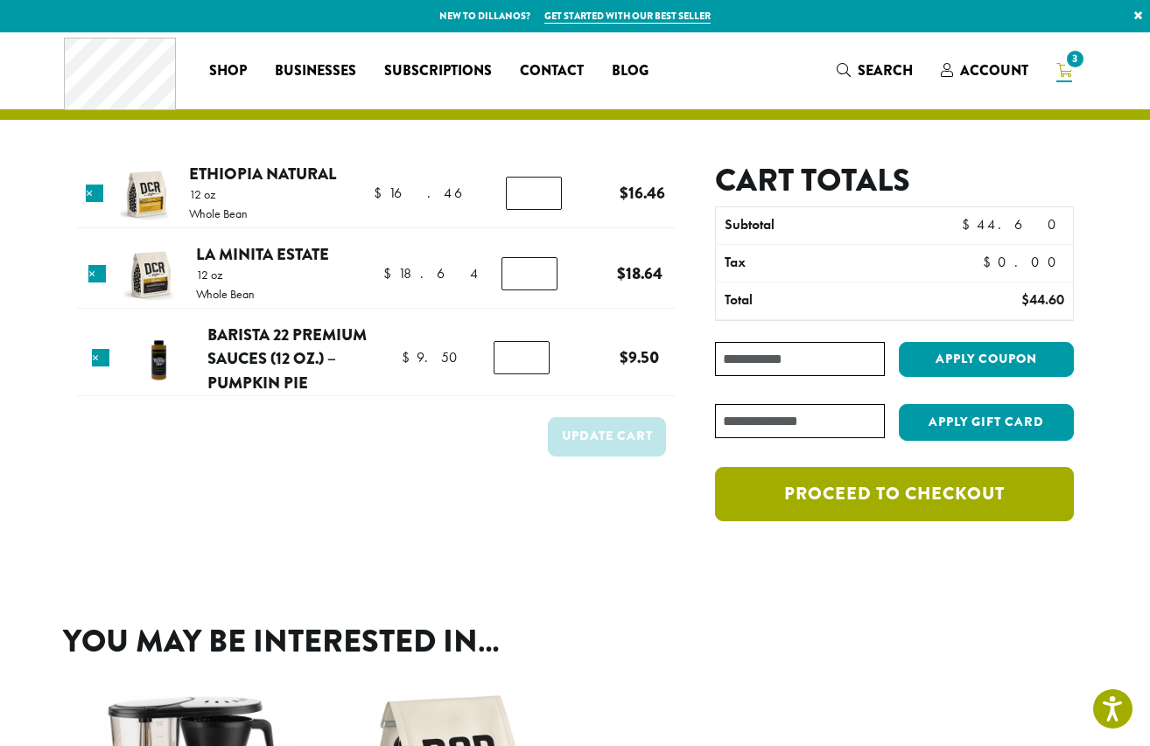
click at [833, 501] on link "Proceed to checkout" at bounding box center [894, 494] width 359 height 54
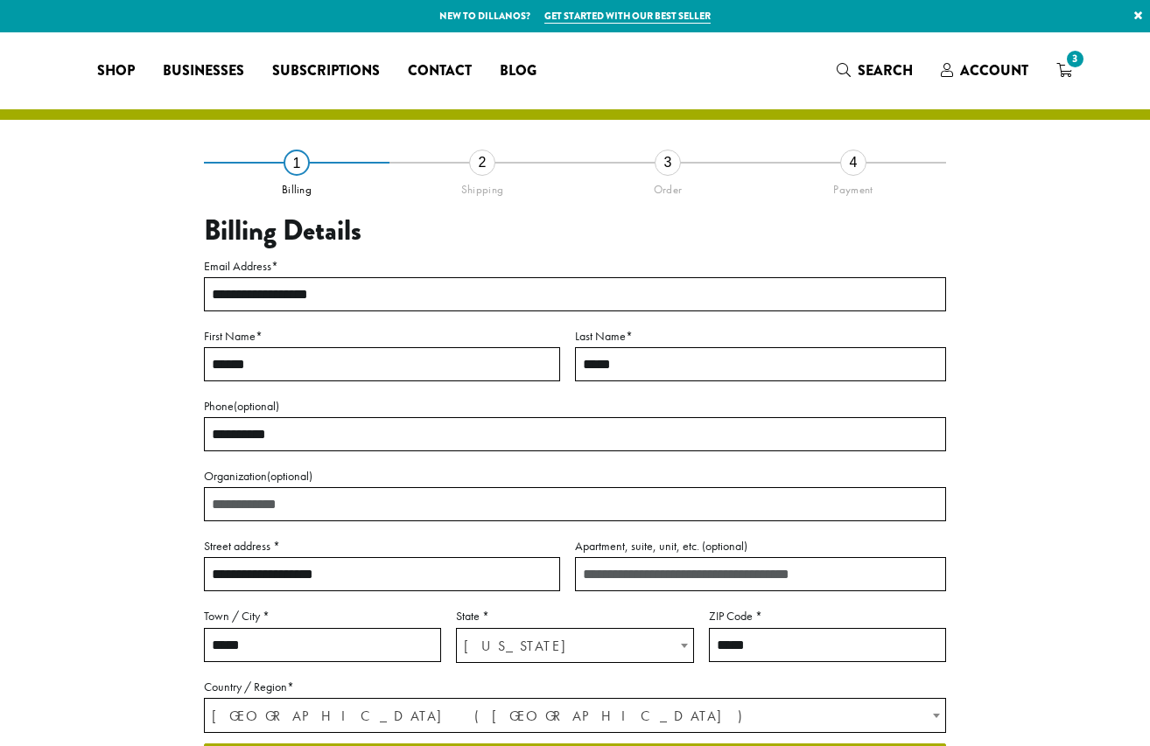
select select "**"
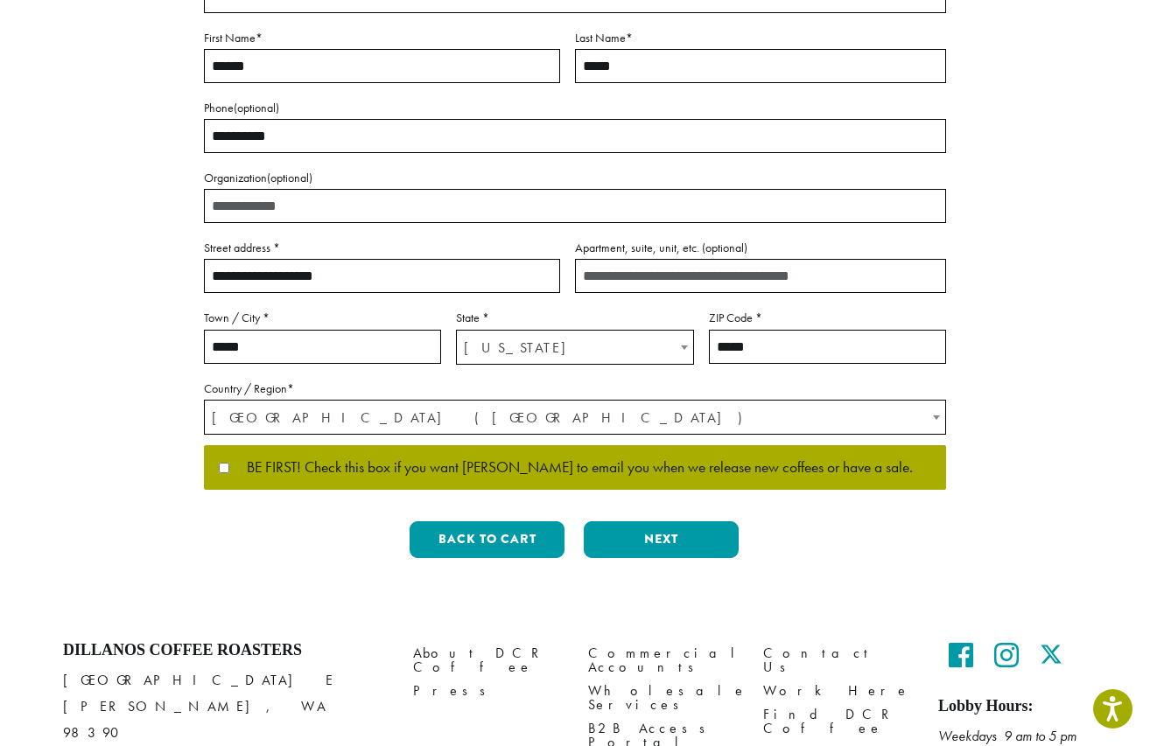
scroll to position [316, 0]
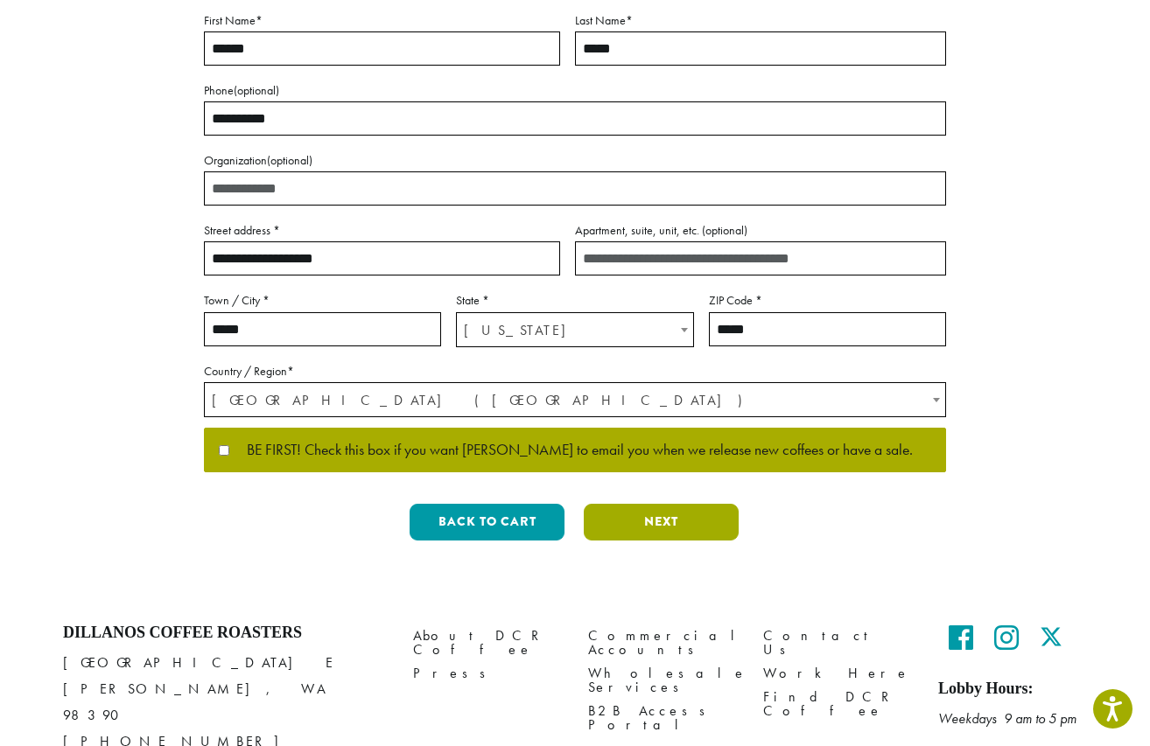
click at [639, 524] on button "Next" at bounding box center [661, 522] width 155 height 37
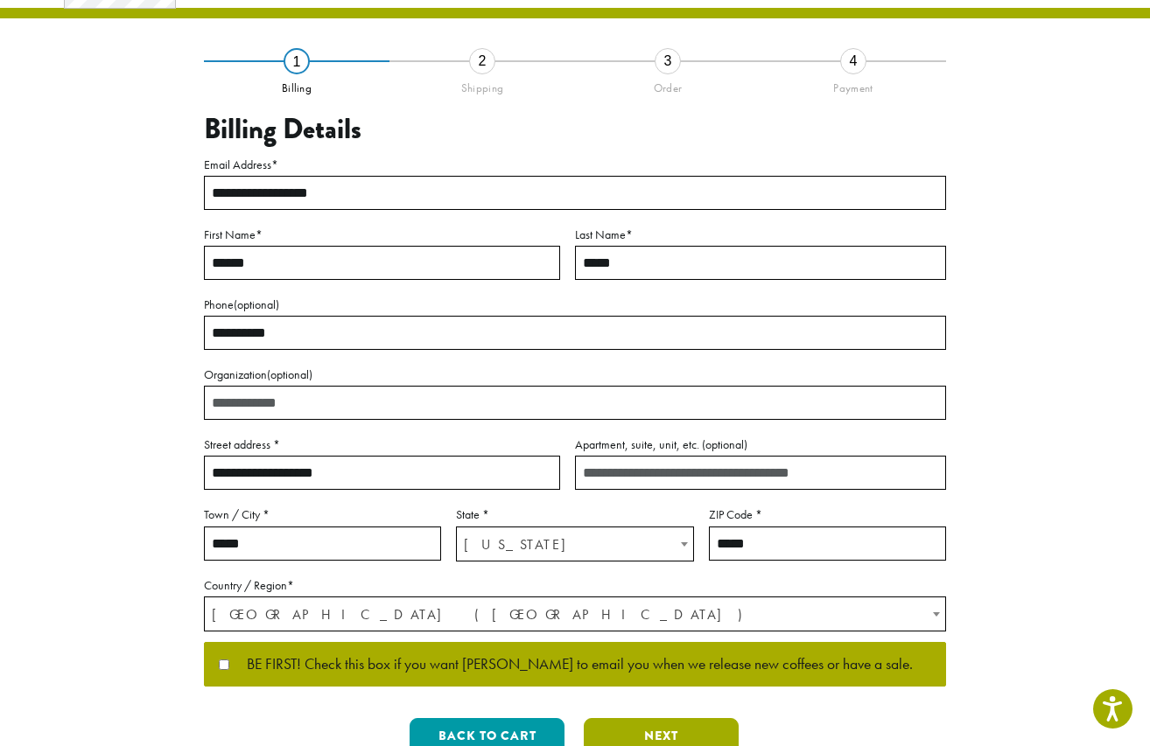
scroll to position [0, 0]
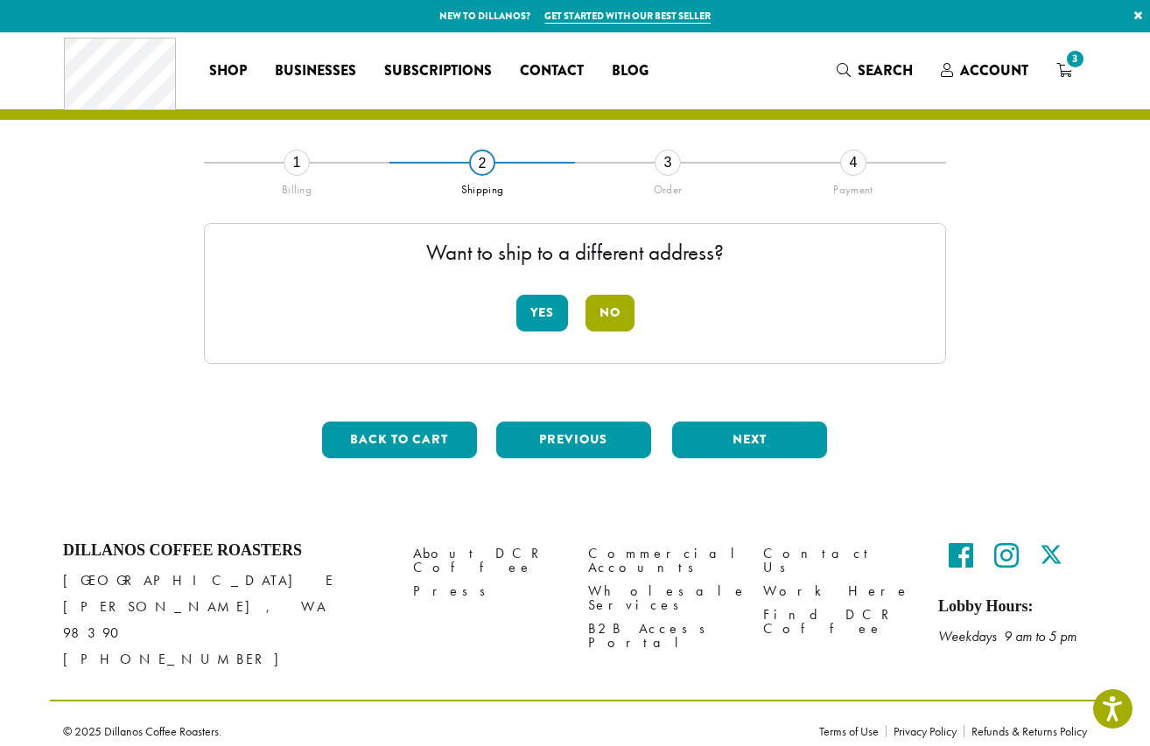
click at [613, 305] on button "No" at bounding box center [609, 313] width 49 height 37
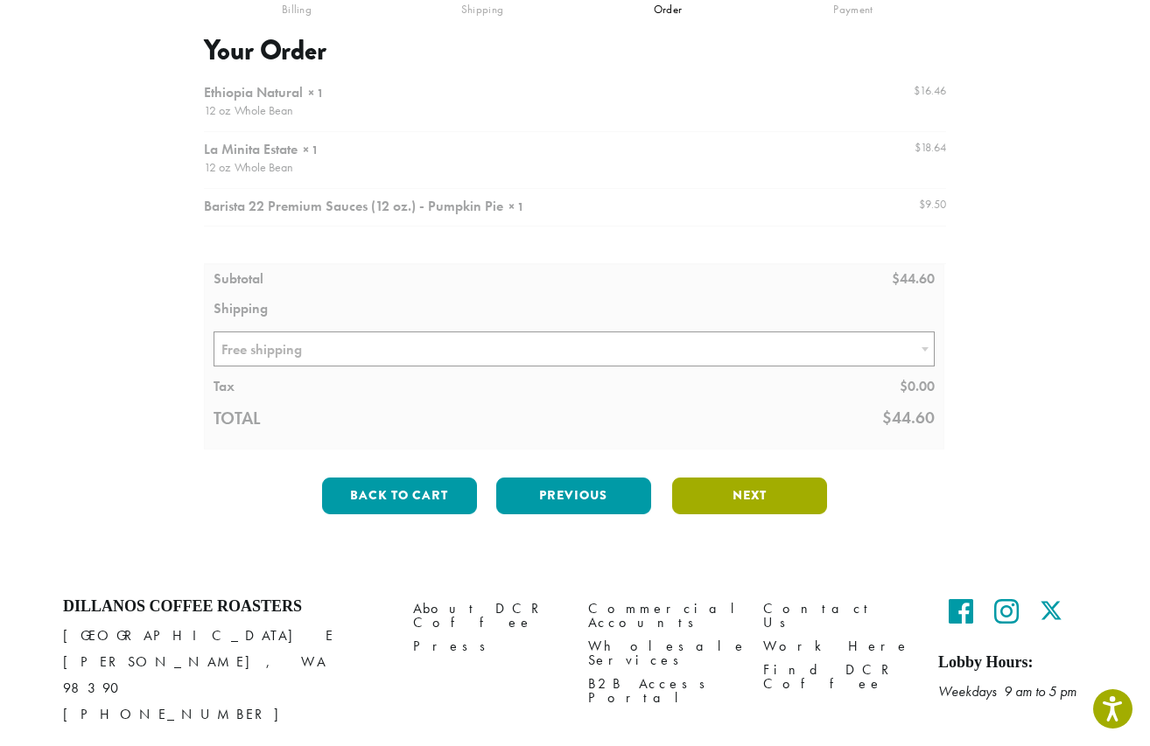
click at [704, 498] on button "Next" at bounding box center [749, 496] width 155 height 37
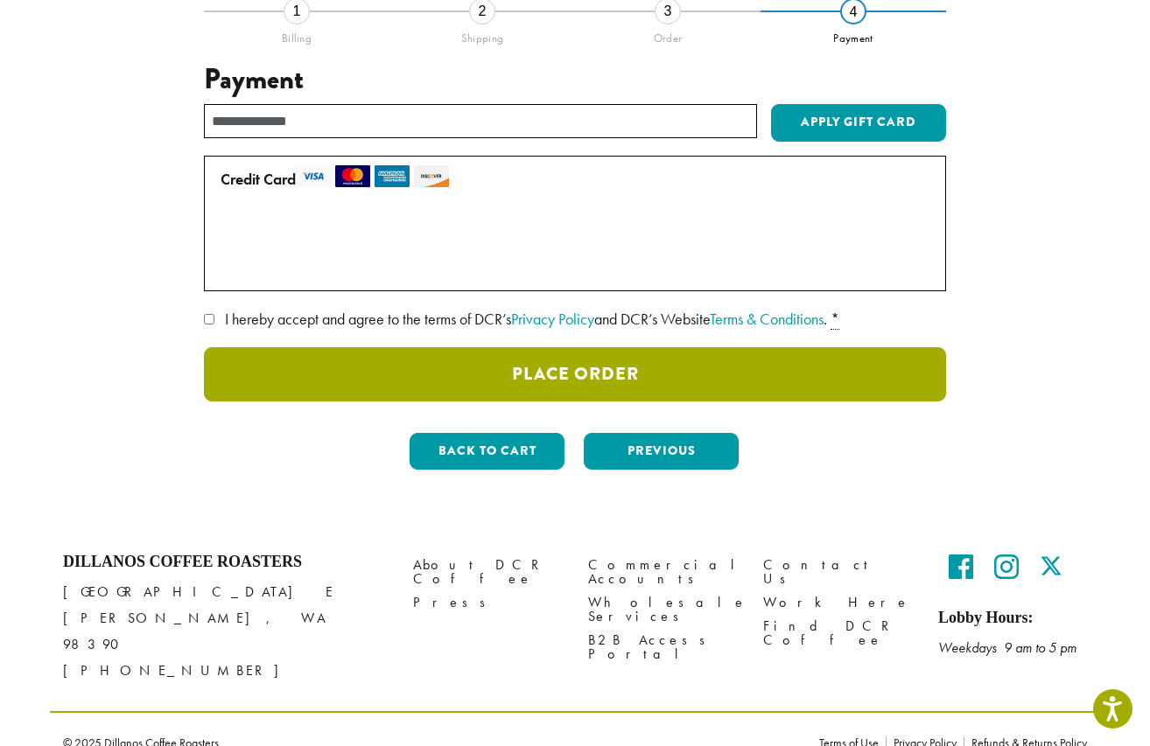
click at [357, 366] on button "Place Order" at bounding box center [575, 374] width 742 height 54
